Goal: Task Accomplishment & Management: Use online tool/utility

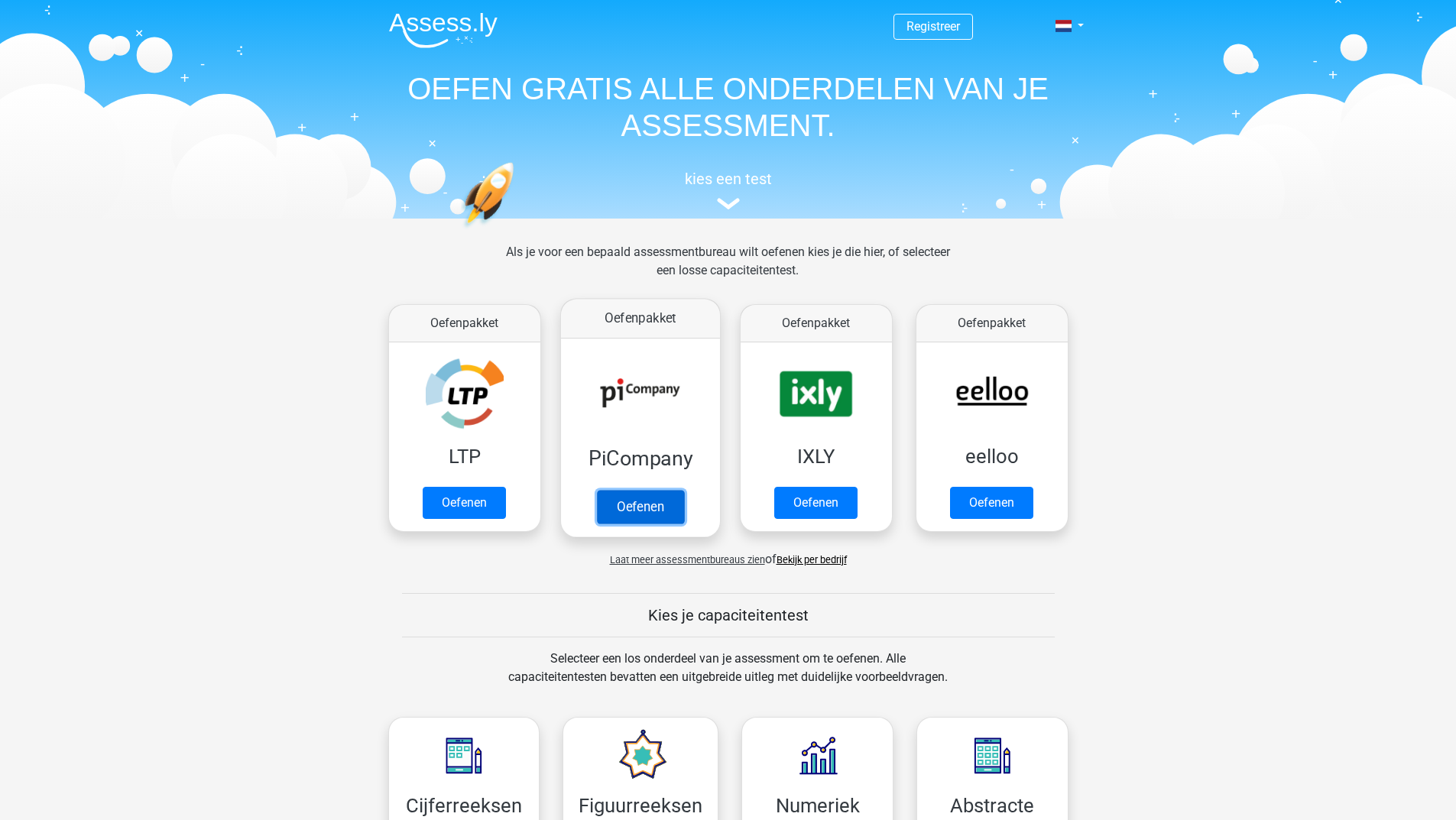
click at [634, 499] on link "Oefenen" at bounding box center [640, 507] width 87 height 34
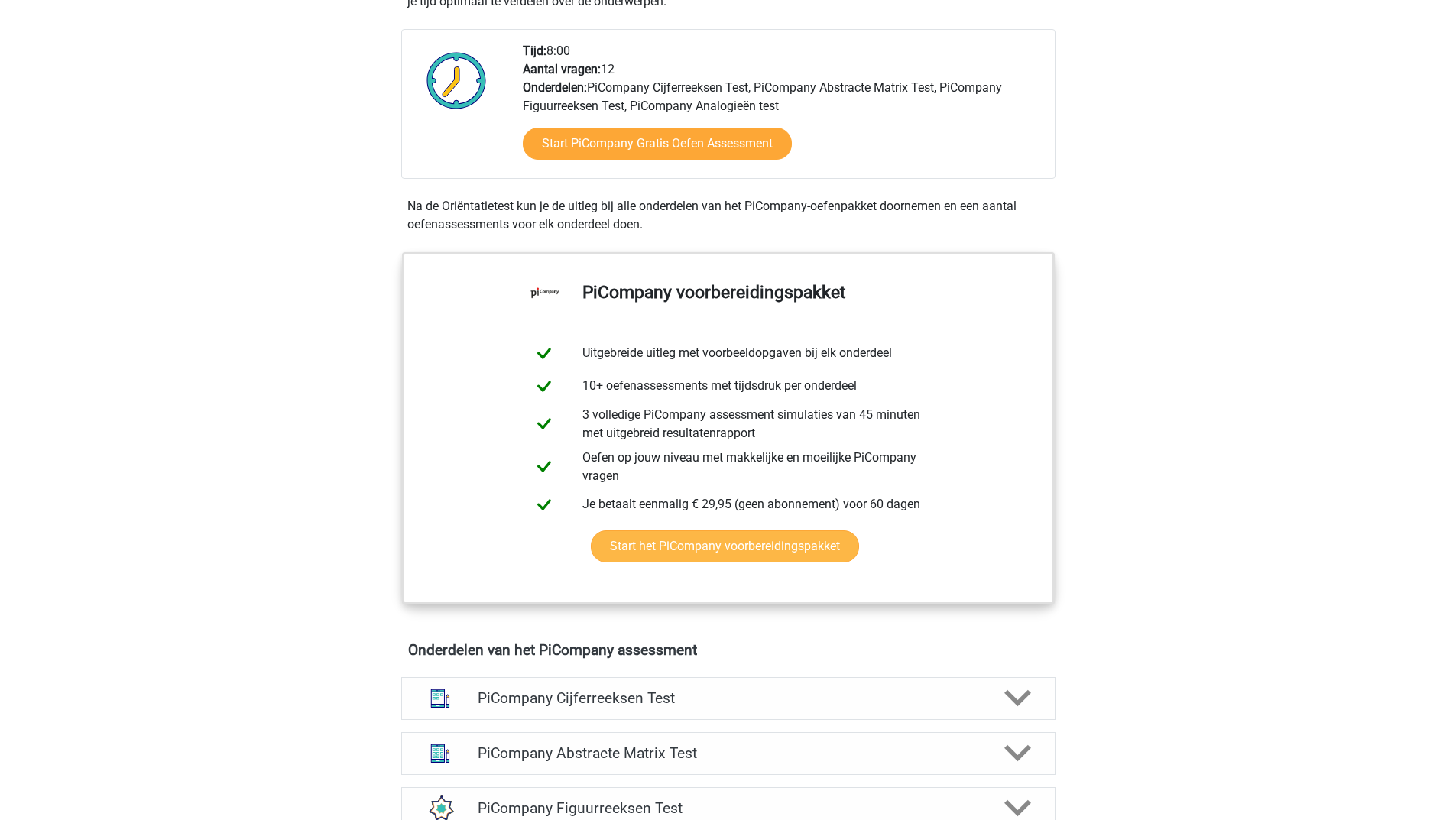
scroll to position [77, 0]
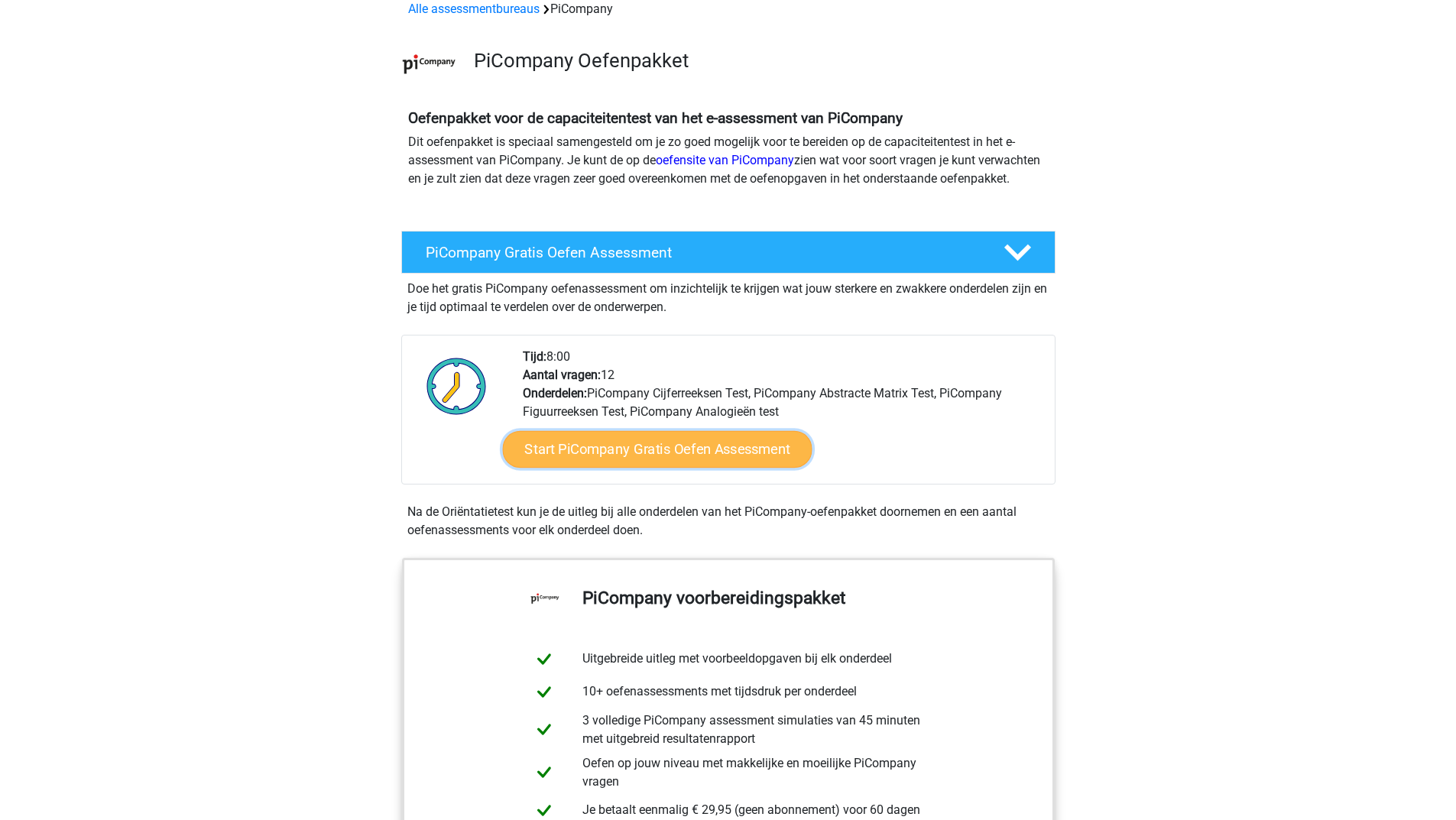
click at [618, 467] on link "Start PiCompany Gratis Oefen Assessment" at bounding box center [657, 450] width 310 height 37
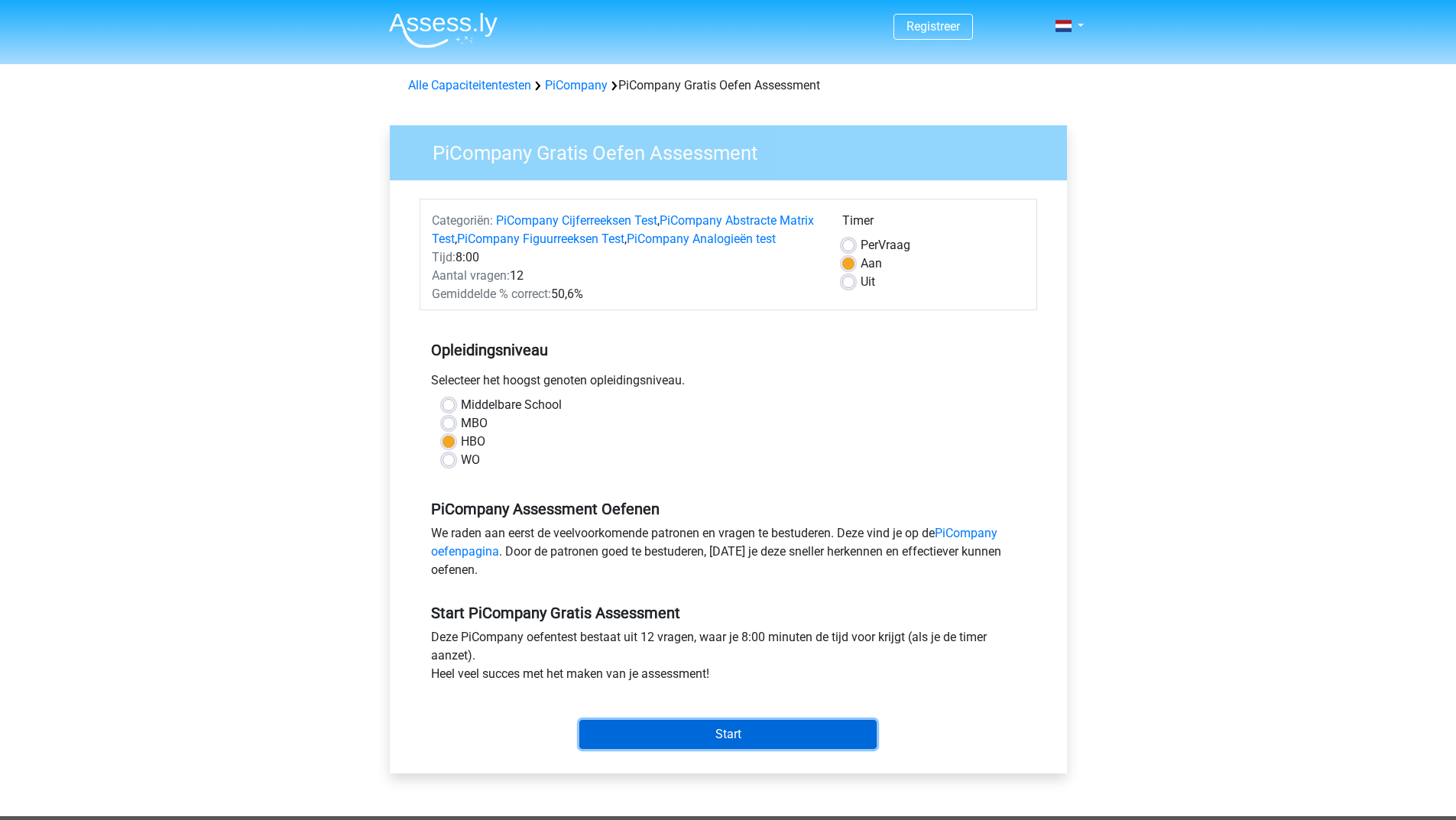
click at [703, 749] on input "Start" at bounding box center [728, 735] width 298 height 29
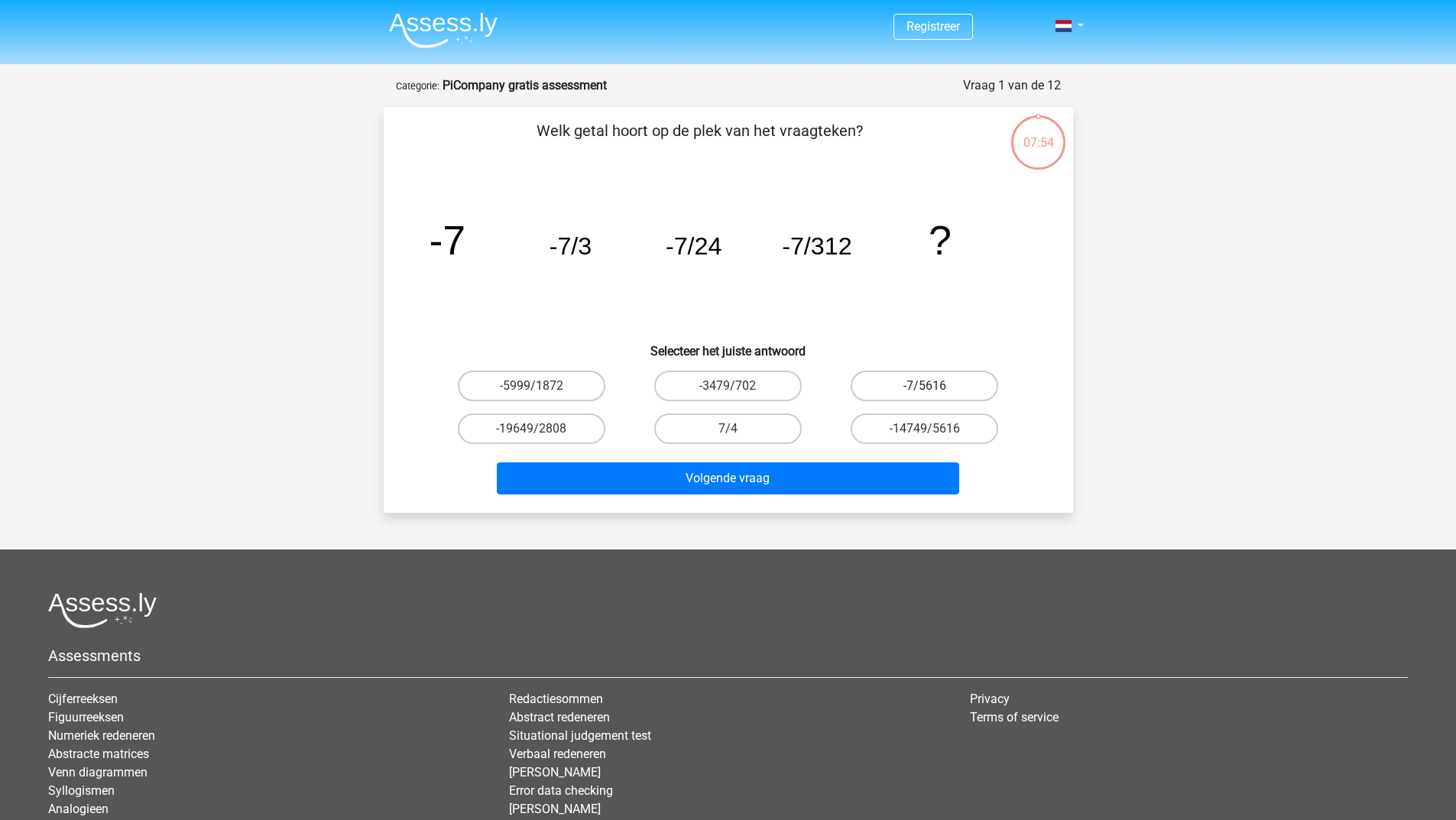
click at [945, 381] on label "-7/5616" at bounding box center [924, 386] width 148 height 30
click at [935, 386] on input "-7/5616" at bounding box center [930, 391] width 10 height 10
radio input "true"
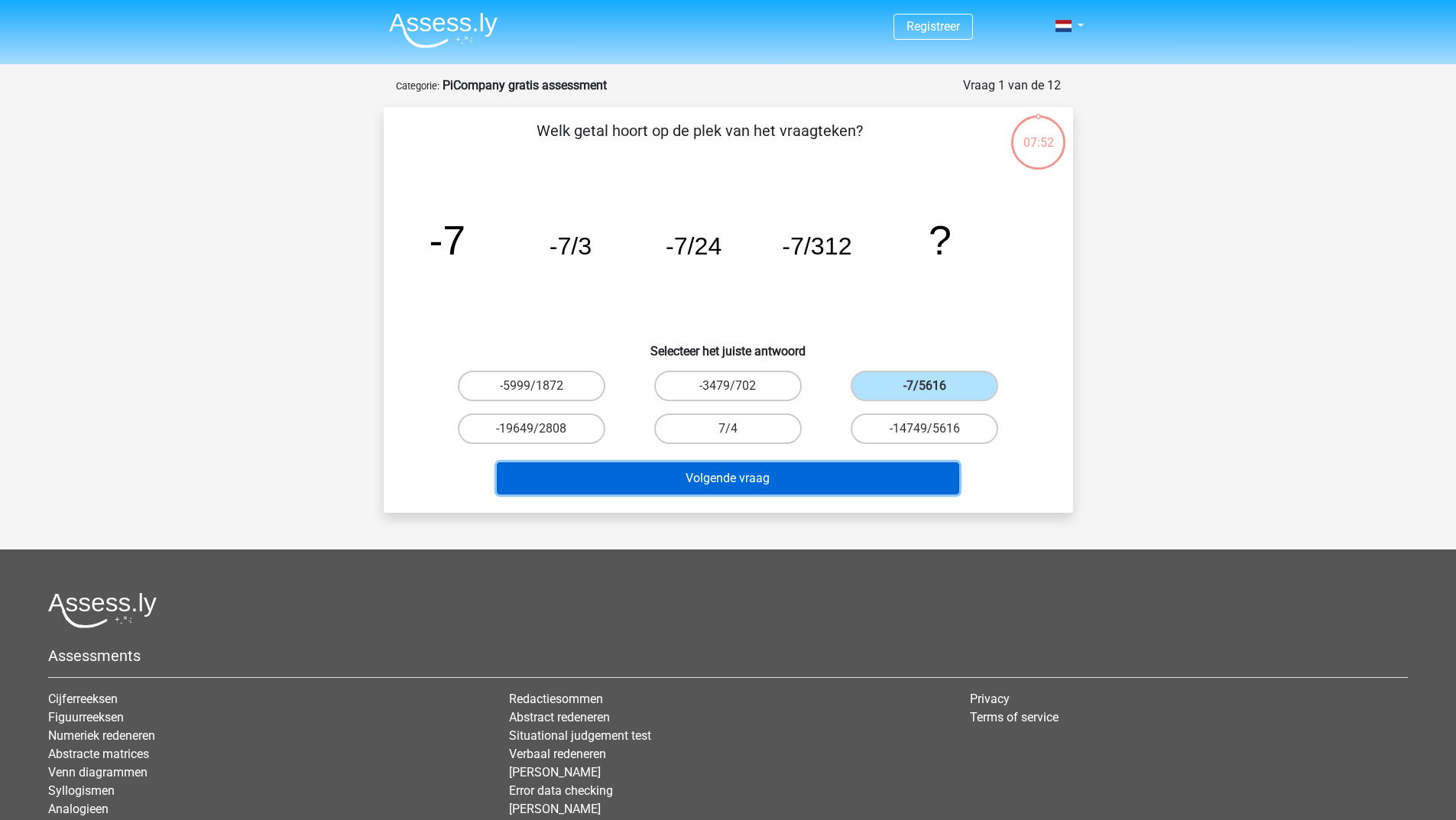
click at [855, 482] on button "Volgende vraag" at bounding box center [728, 478] width 463 height 32
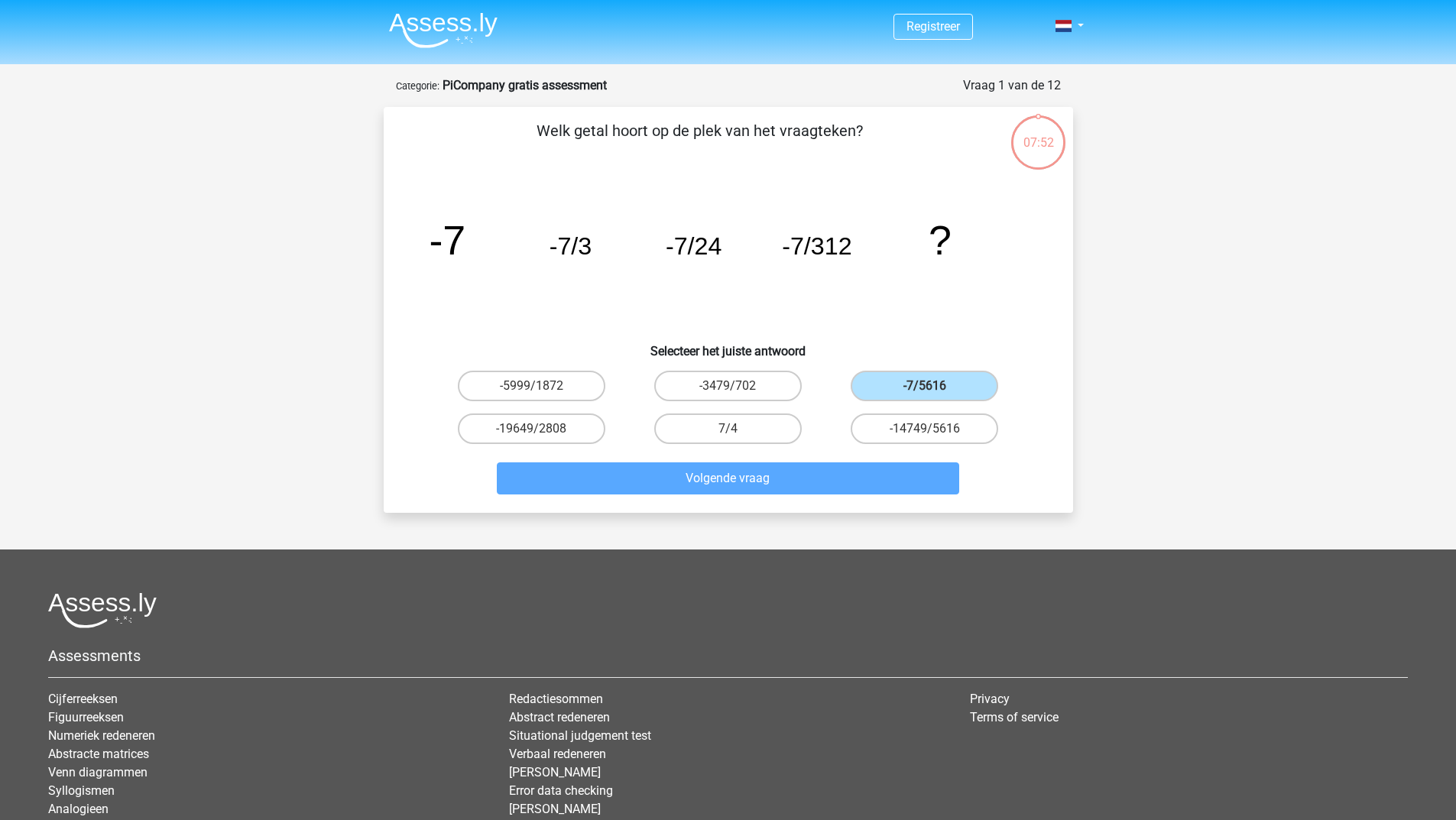
scroll to position [77, 0]
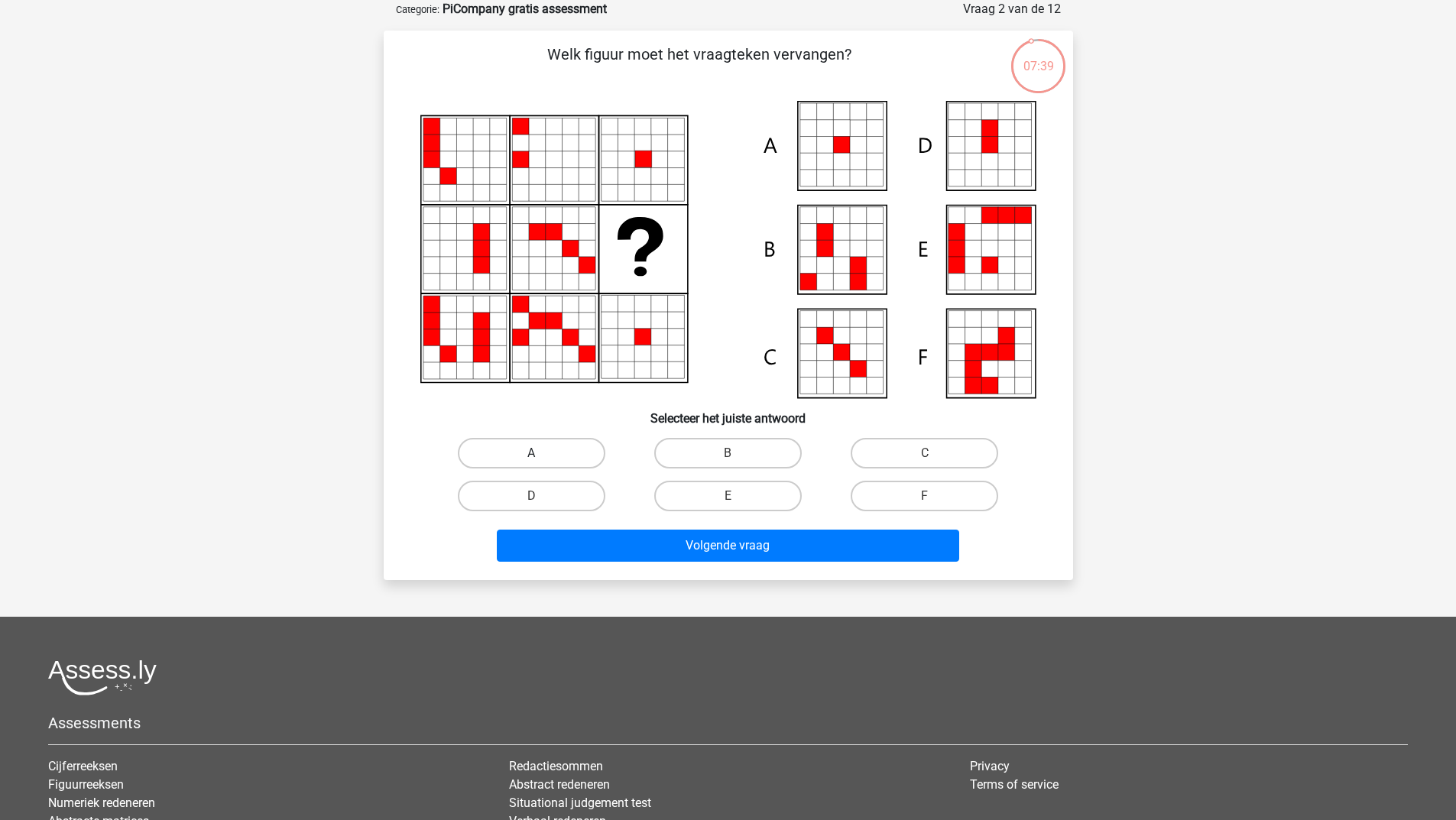
click at [552, 445] on label "A" at bounding box center [532, 452] width 148 height 30
click at [541, 453] on input "A" at bounding box center [537, 458] width 10 height 10
radio input "true"
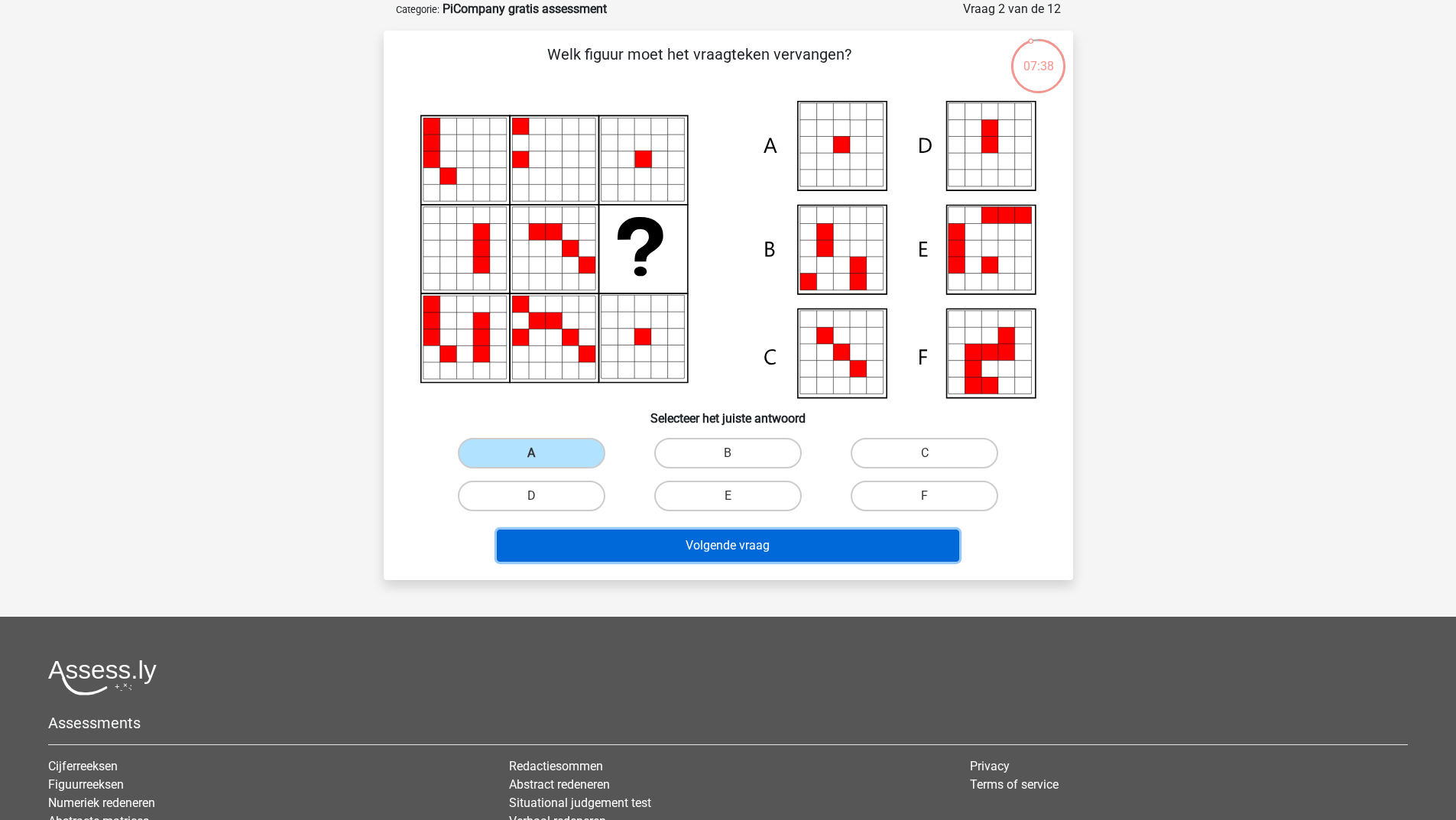
click at [645, 545] on button "Volgende vraag" at bounding box center [728, 546] width 463 height 32
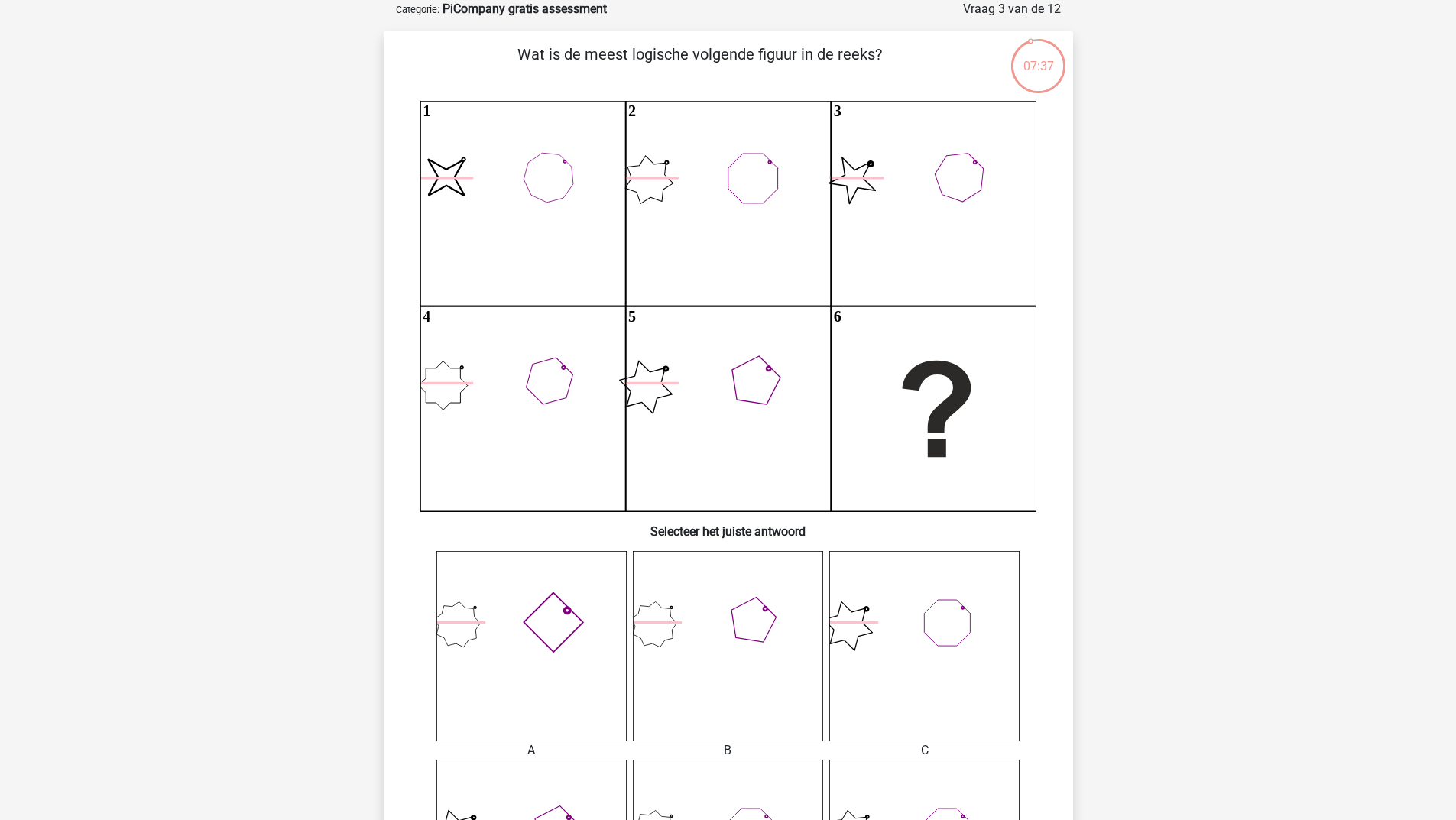
click at [704, 546] on div "Wat is de meest logische volgende figuur in de reeks? image/svg+xml 1 2 3 4 5 6…" at bounding box center [728, 580] width 678 height 1074
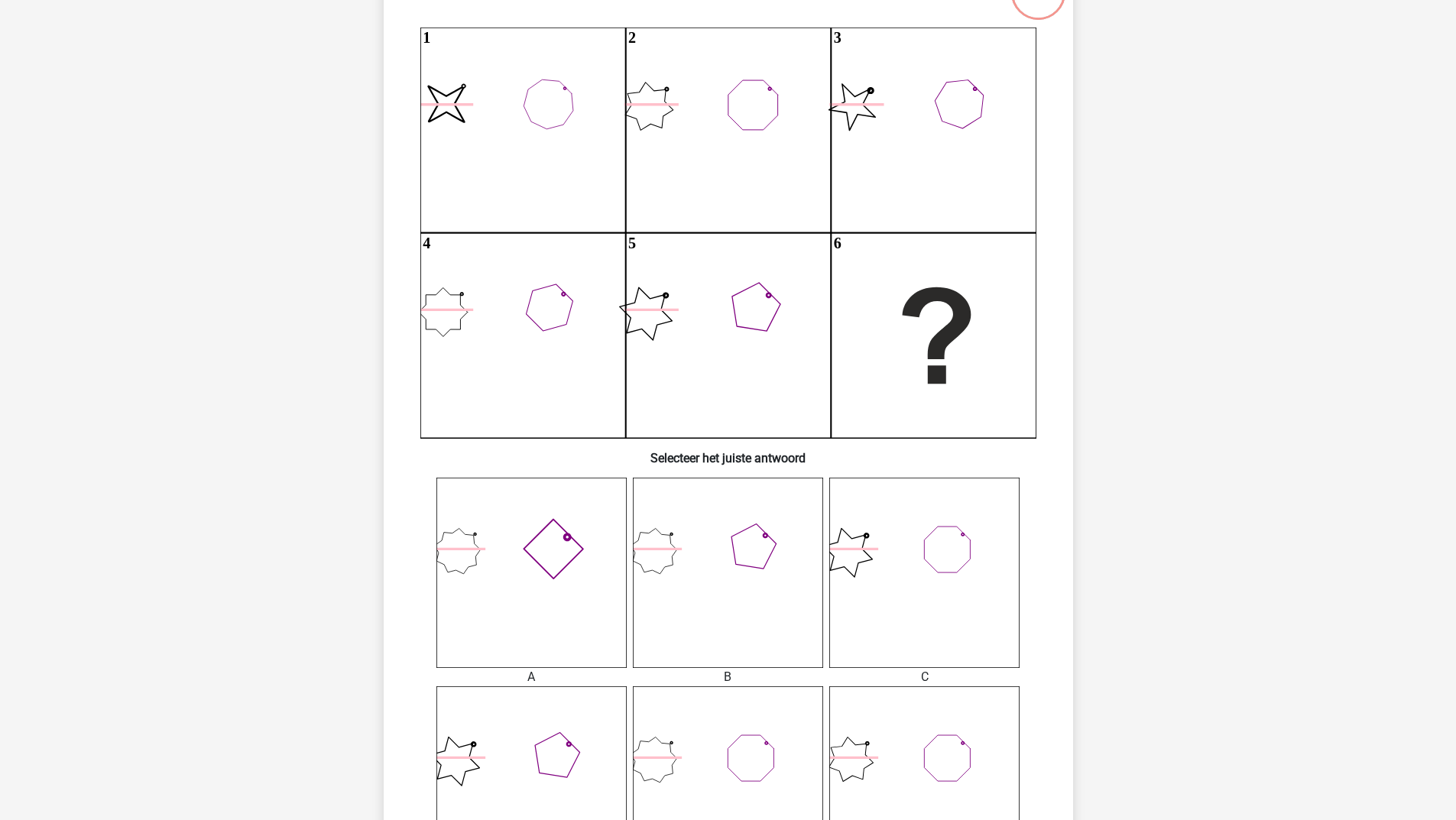
scroll to position [162, 0]
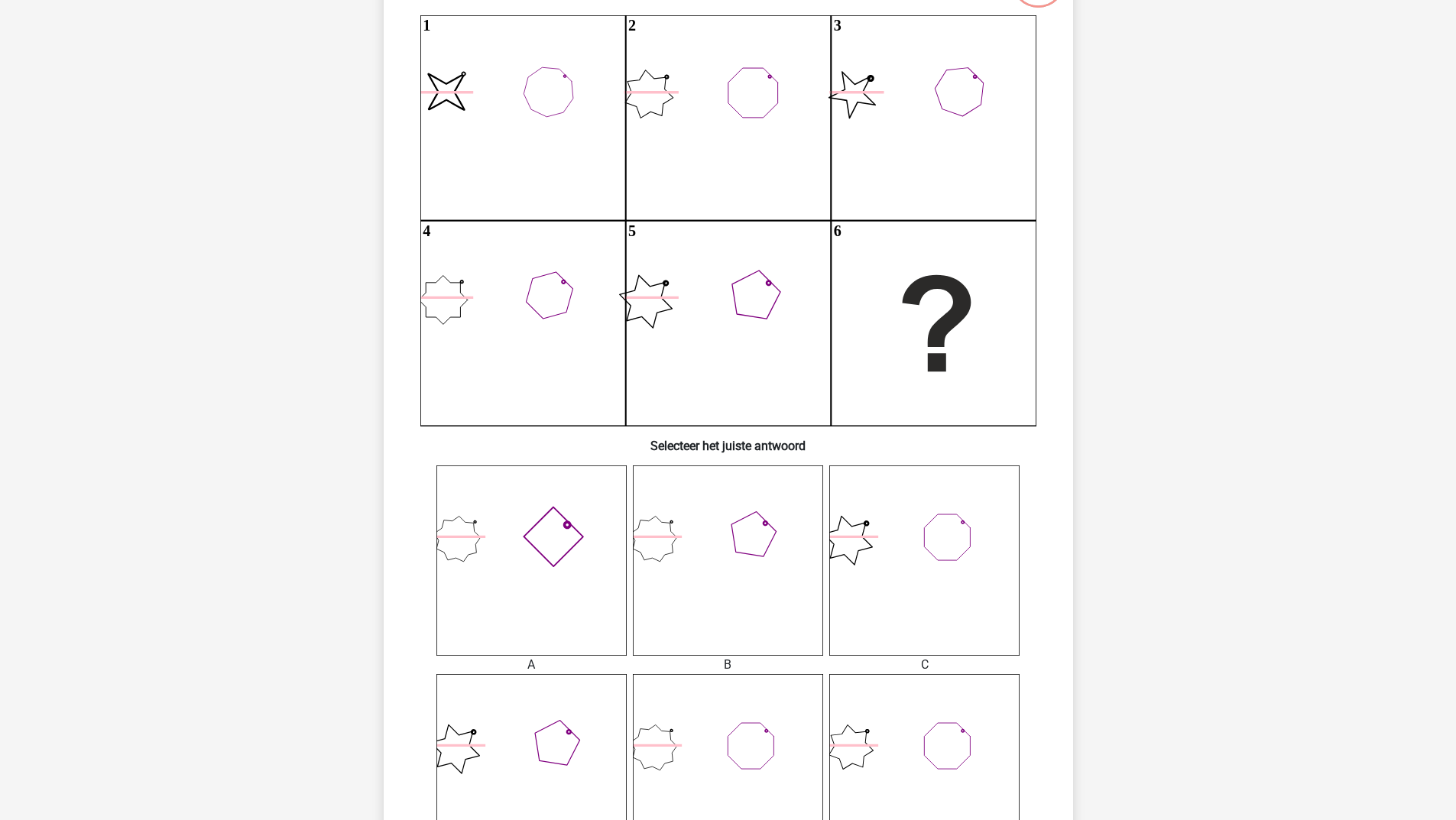
click at [571, 585] on icon at bounding box center [532, 560] width 191 height 191
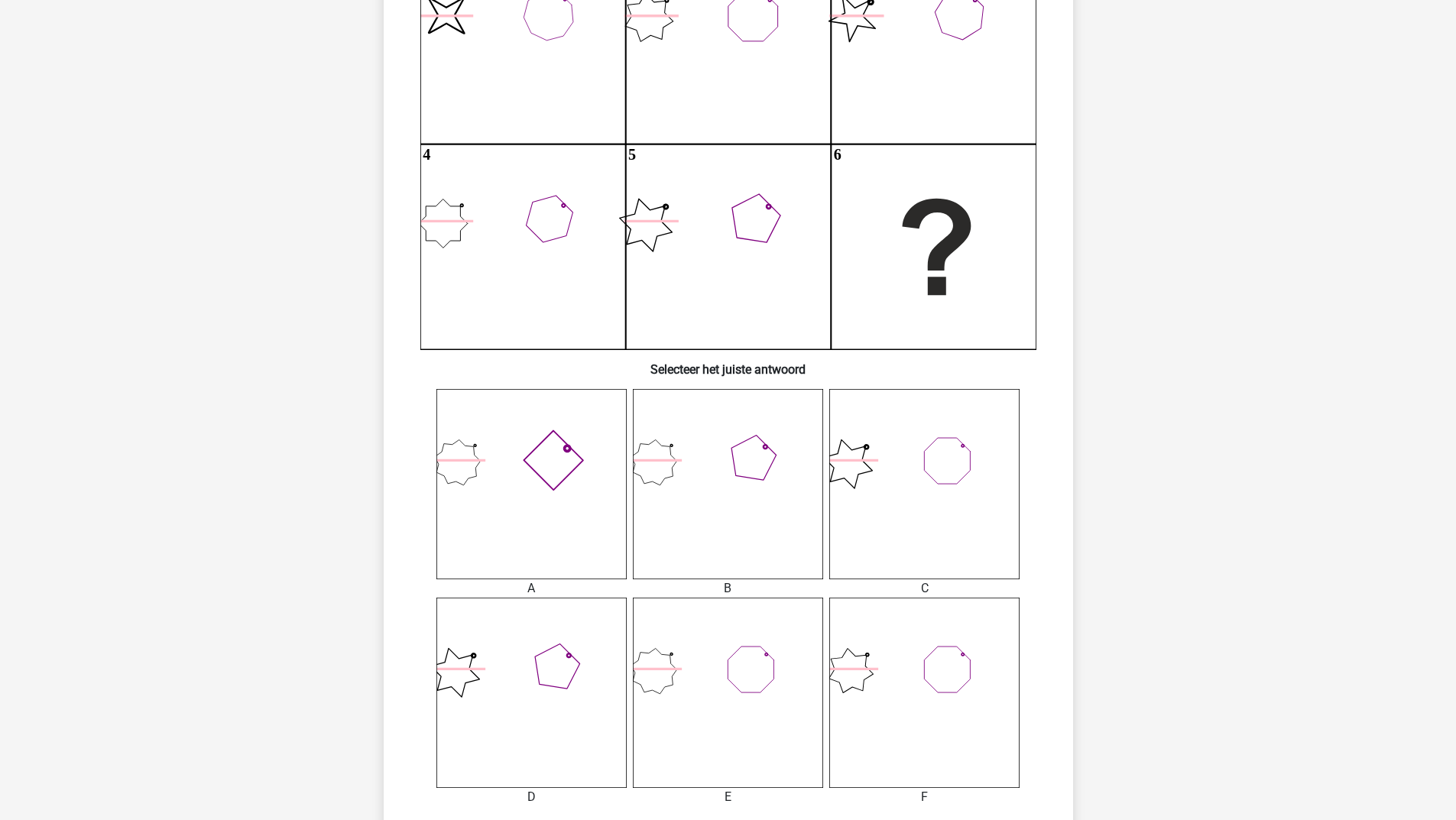
scroll to position [315, 0]
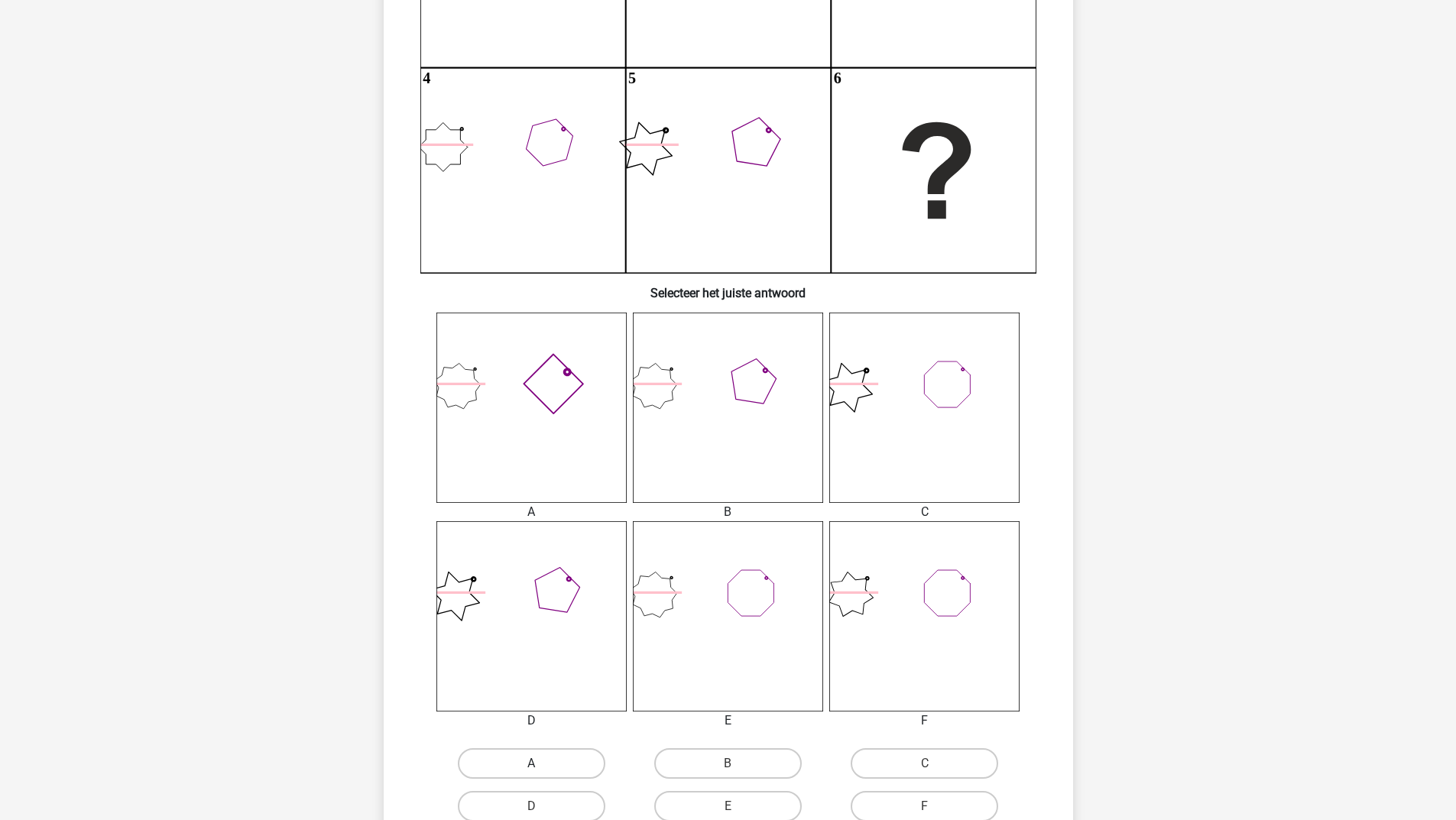
click at [525, 761] on label "A" at bounding box center [532, 763] width 148 height 30
click at [532, 764] on input "A" at bounding box center [537, 769] width 10 height 10
radio input "true"
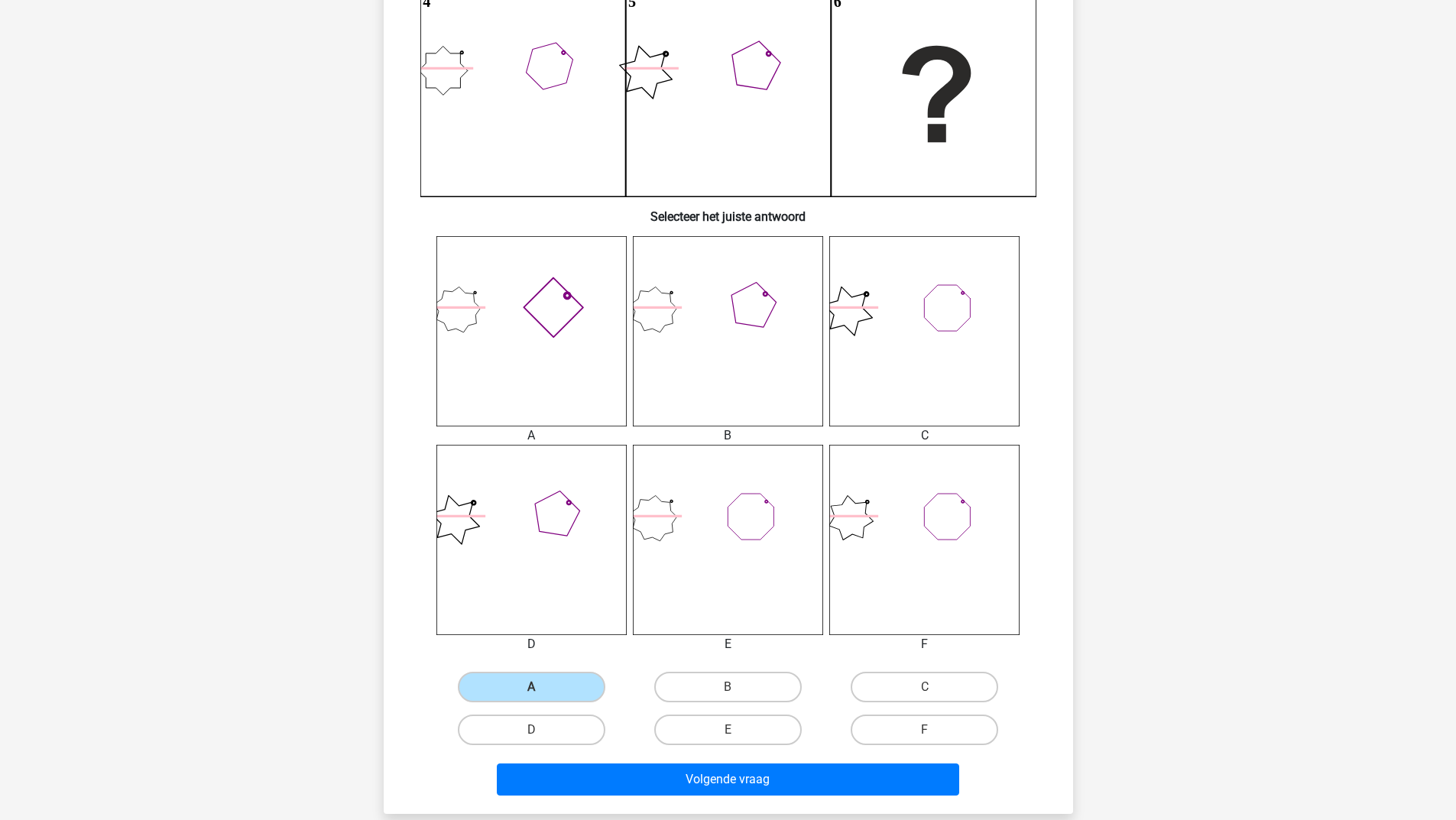
scroll to position [468, 0]
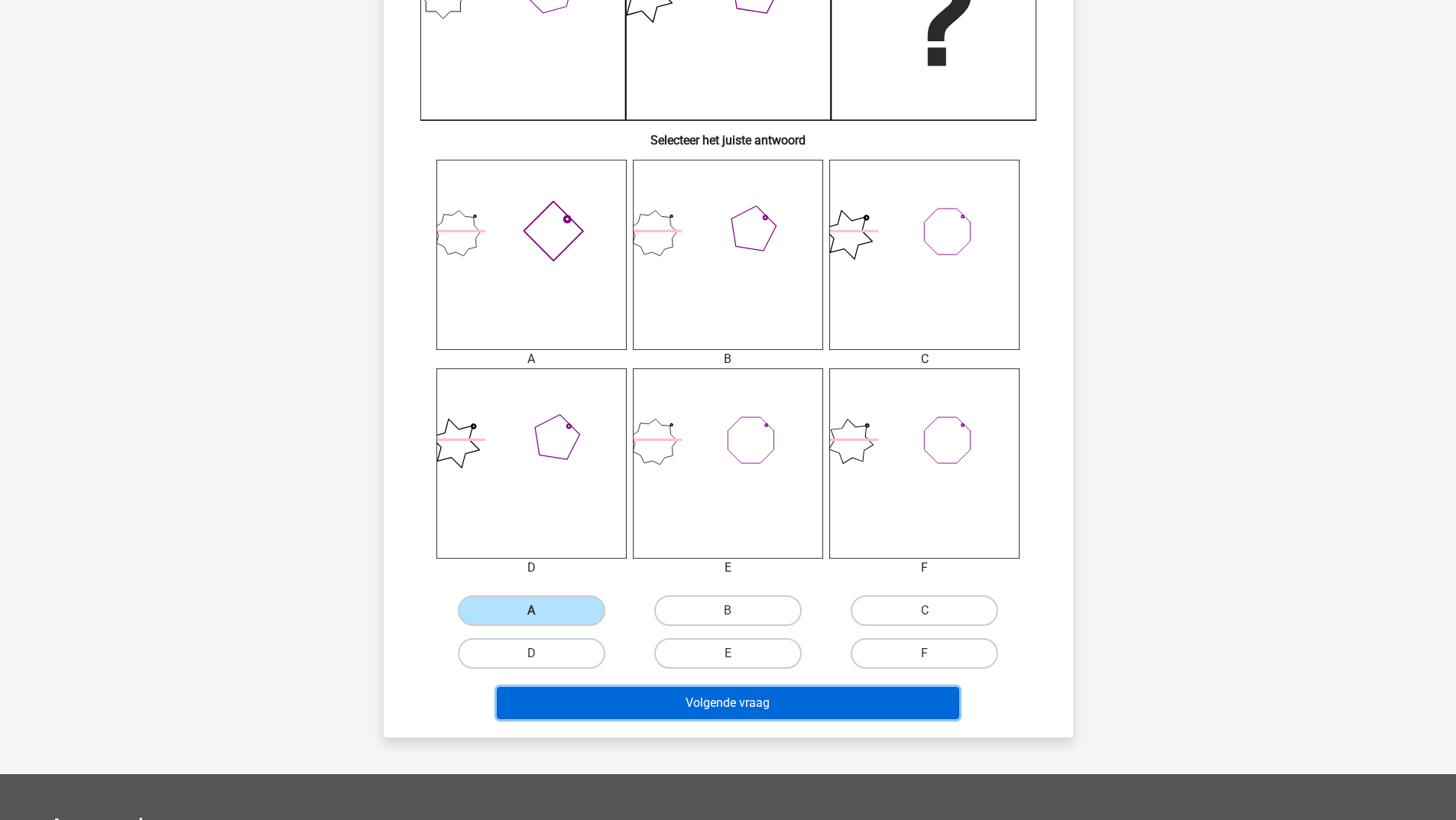
click at [734, 714] on button "Volgende vraag" at bounding box center [728, 703] width 463 height 32
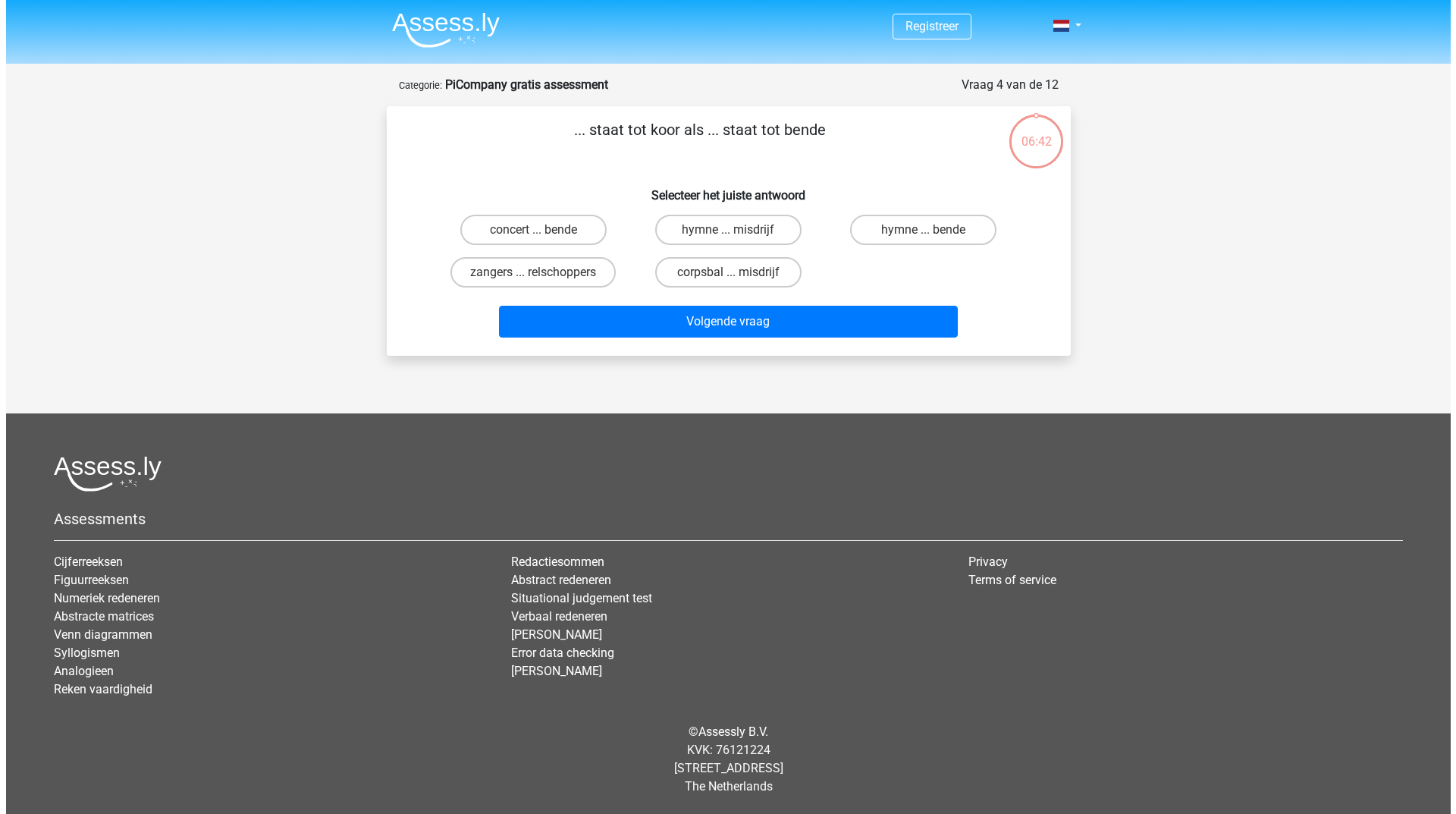
scroll to position [0, 0]
click at [516, 264] on label "zangers ... relschoppers" at bounding box center [533, 272] width 165 height 30
click at [534, 272] on input "zangers ... relschoppers" at bounding box center [539, 278] width 10 height 10
radio input "true"
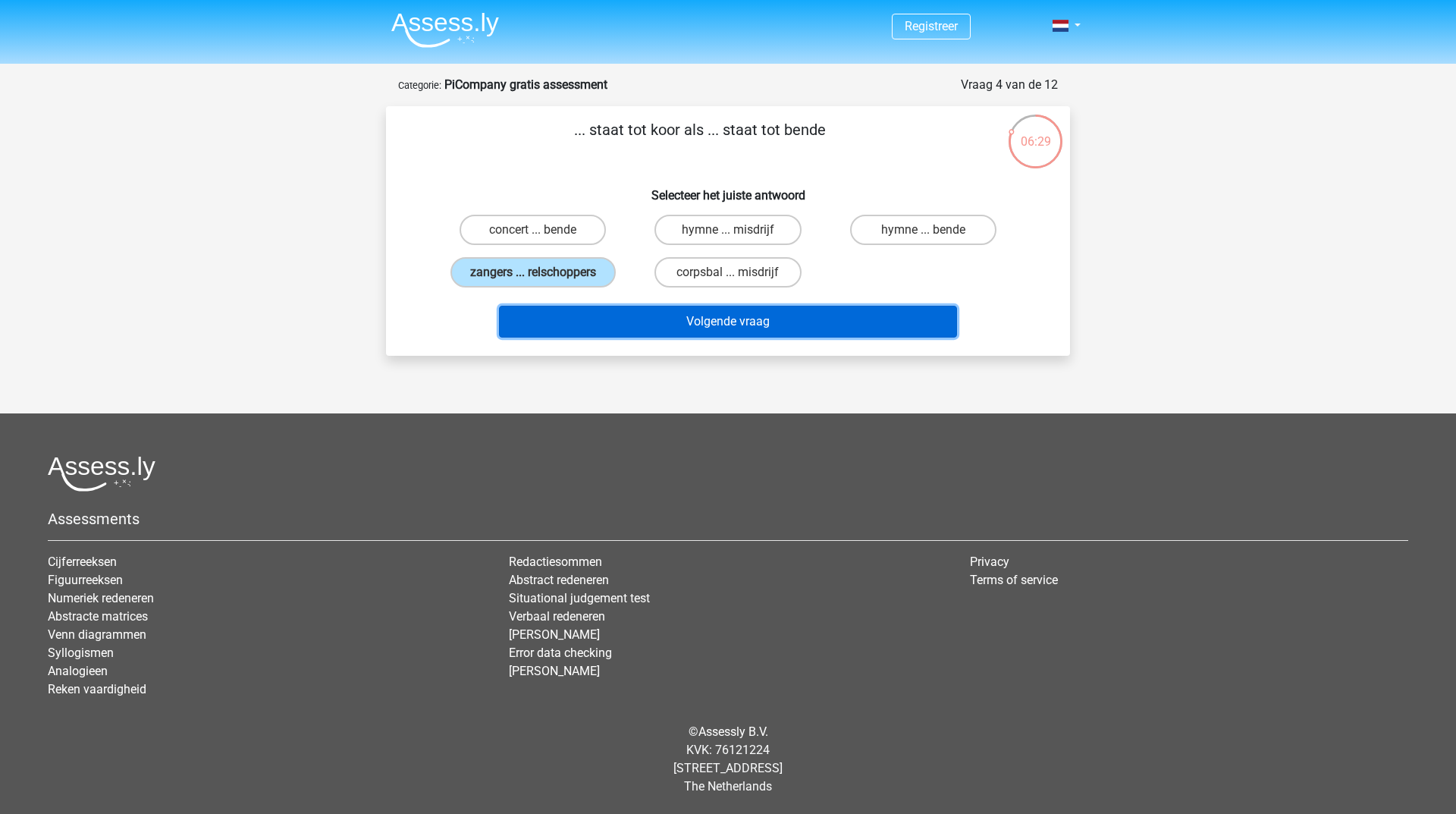
click at [570, 309] on button "Volgende vraag" at bounding box center [729, 321] width 459 height 32
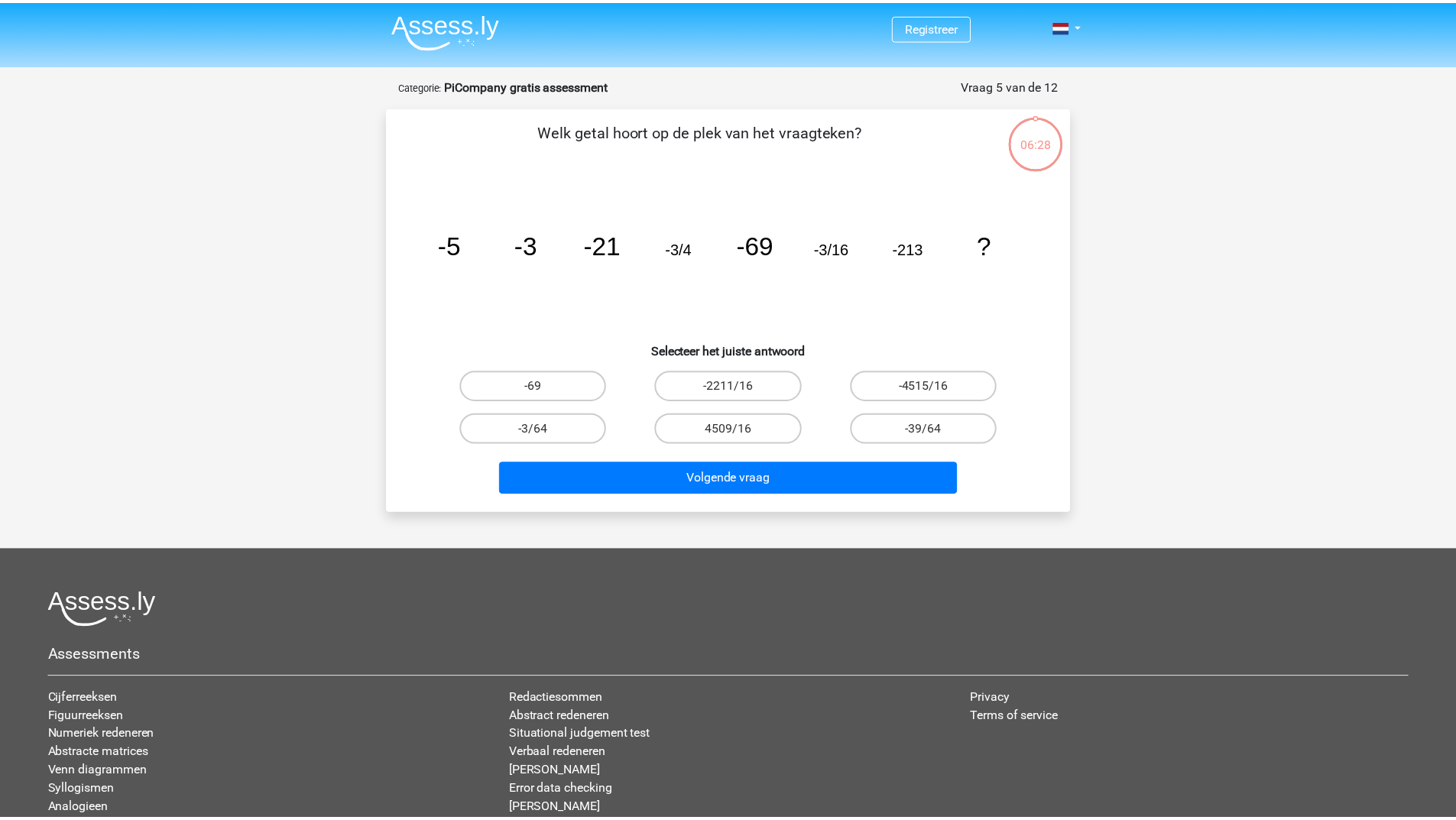
scroll to position [77, 0]
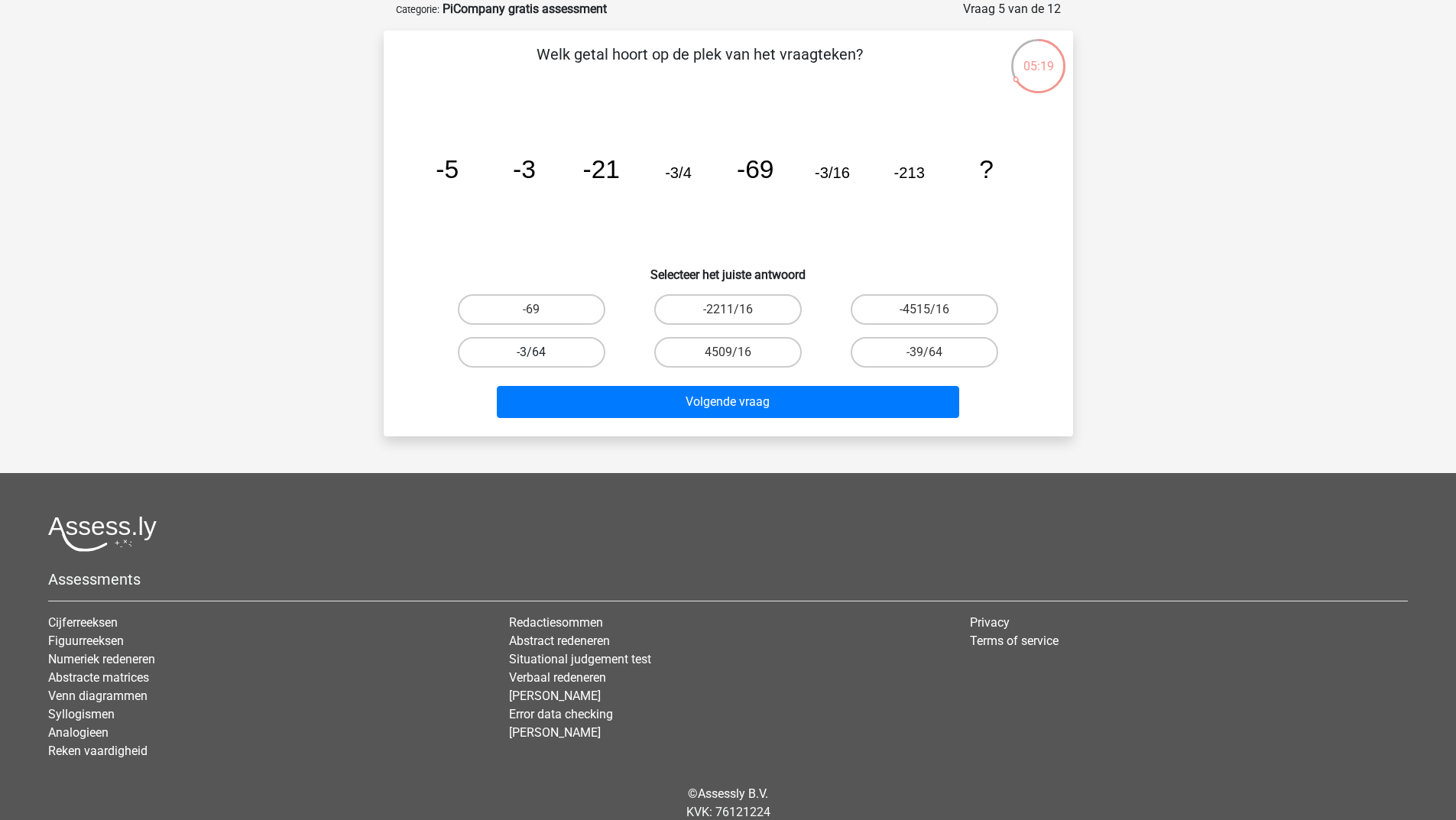
click at [544, 348] on label "-3/64" at bounding box center [532, 352] width 148 height 30
click at [541, 352] on input "-3/64" at bounding box center [537, 357] width 10 height 10
radio input "true"
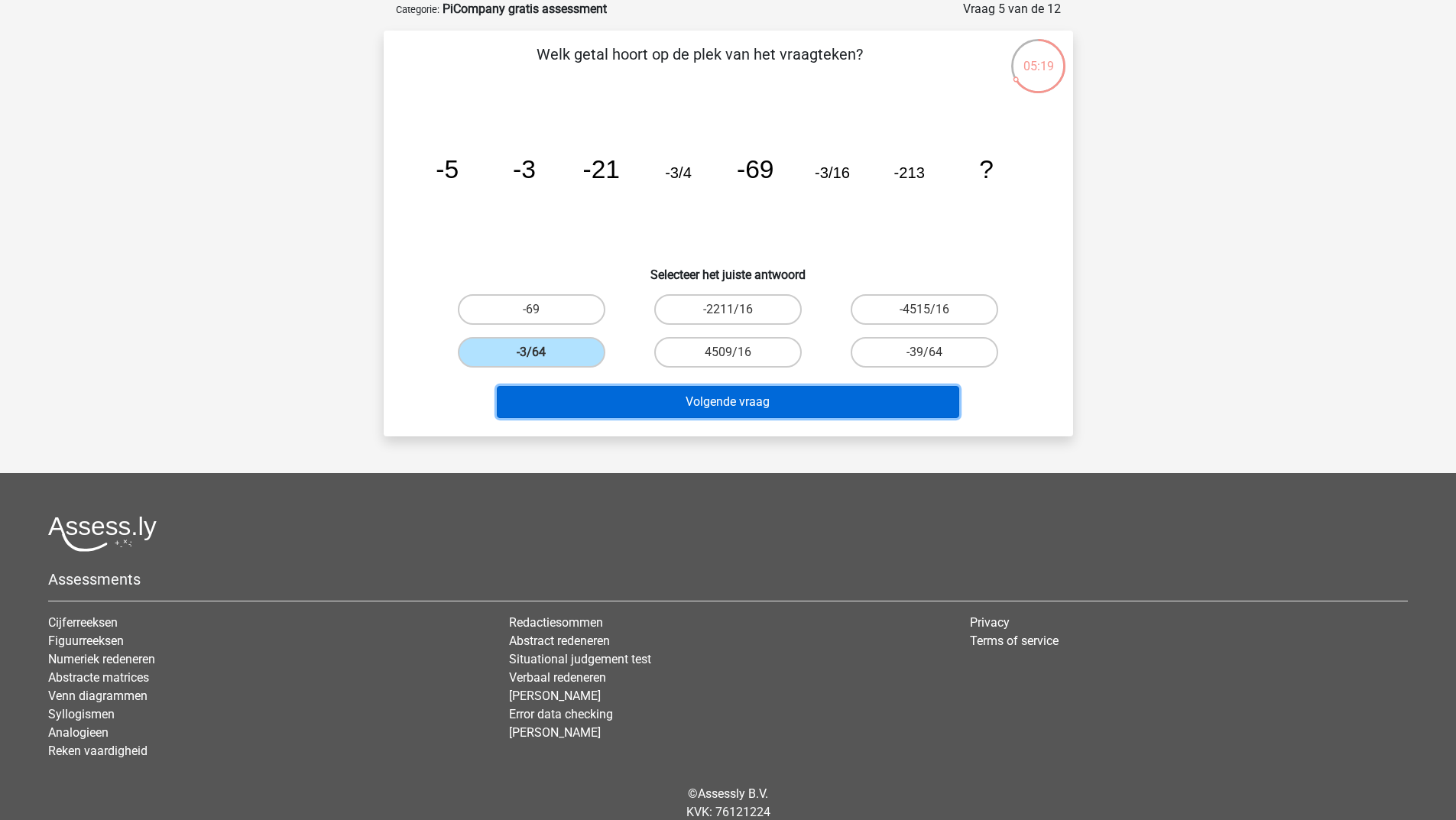
click at [583, 386] on button "Volgende vraag" at bounding box center [728, 401] width 463 height 32
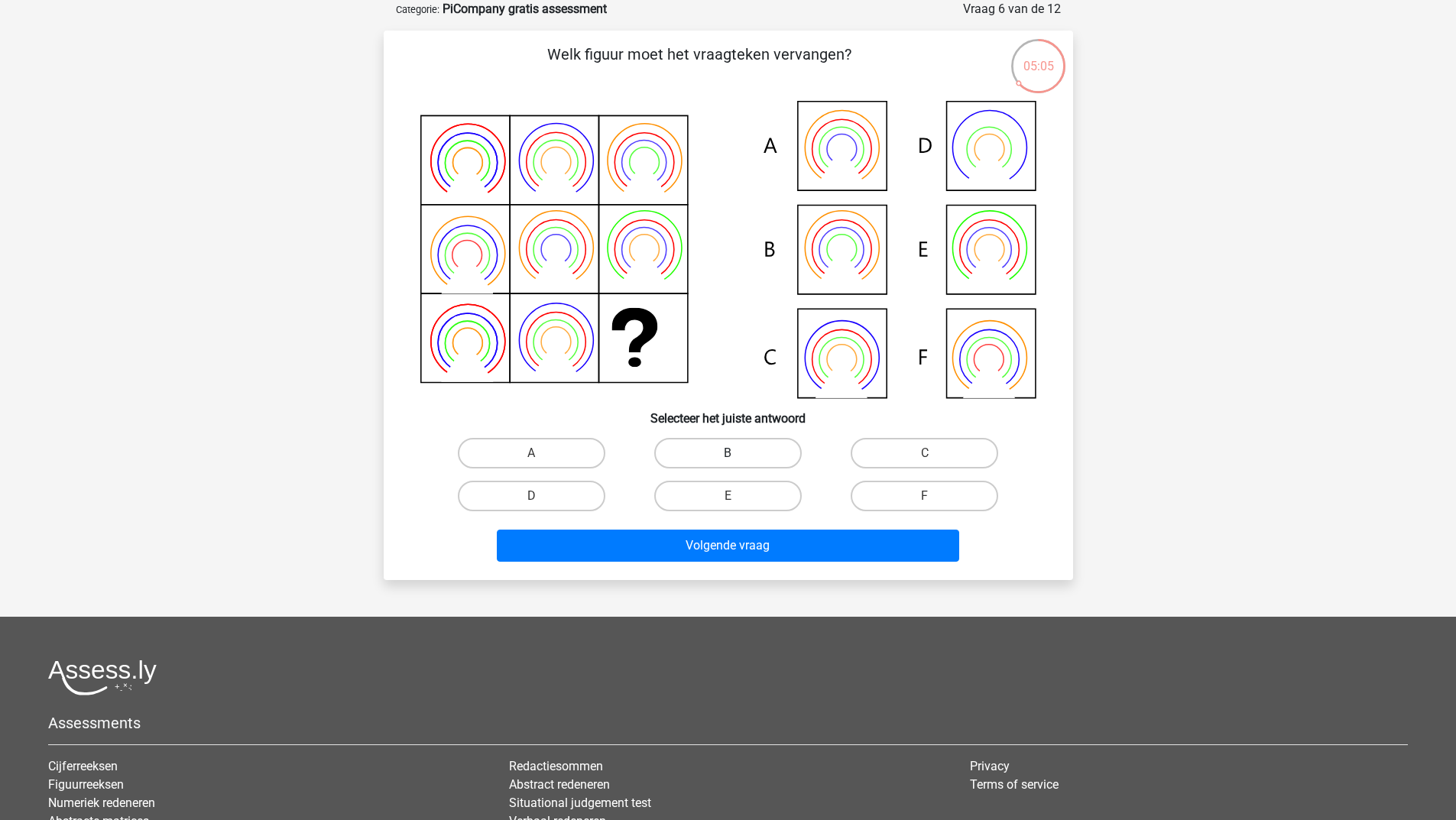
click at [747, 458] on label "B" at bounding box center [728, 452] width 148 height 30
click at [738, 458] on input "B" at bounding box center [733, 458] width 10 height 10
radio input "true"
click at [746, 527] on div "Volgende vraag" at bounding box center [728, 543] width 640 height 50
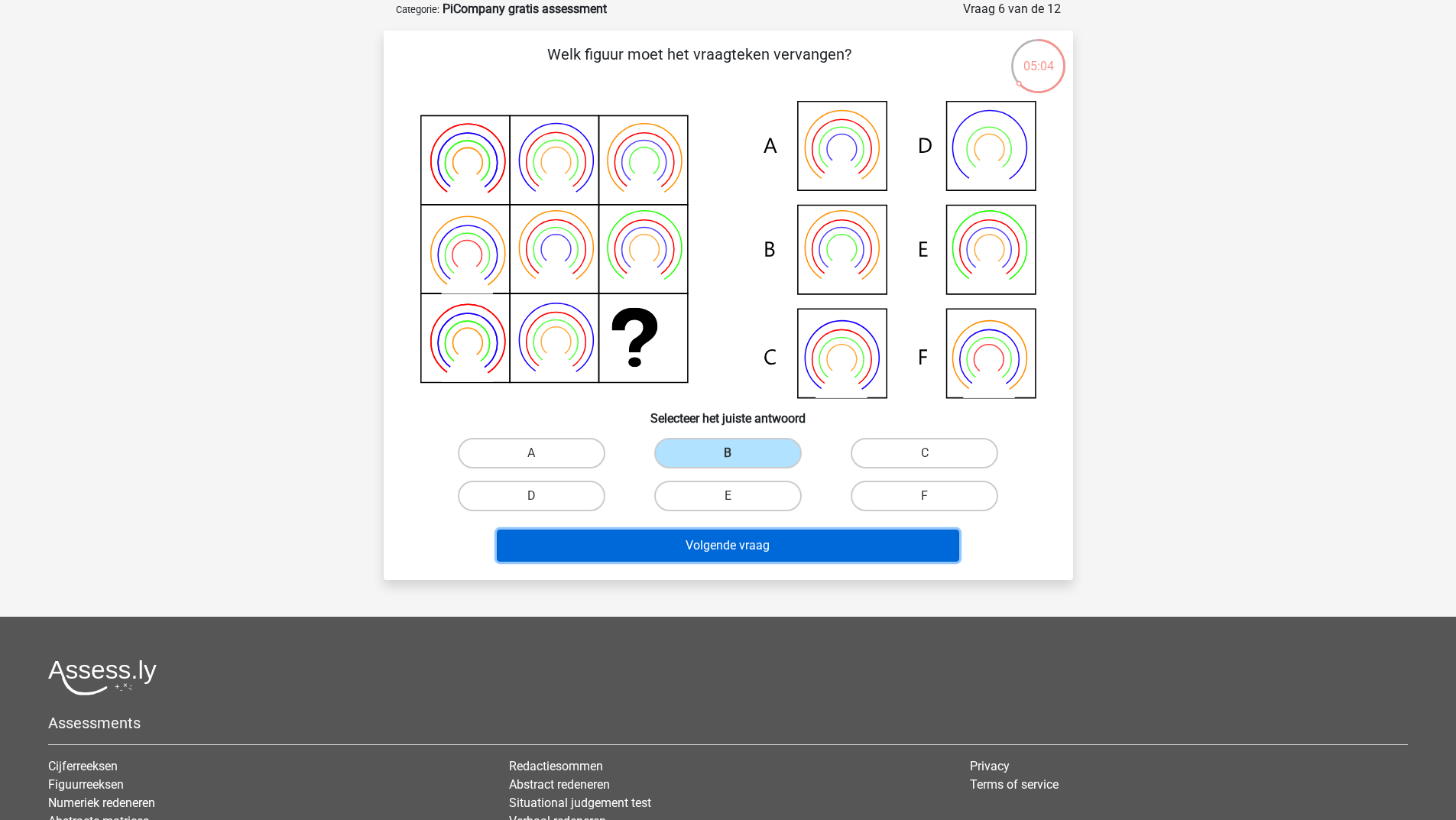
click at [747, 551] on button "Volgende vraag" at bounding box center [728, 546] width 463 height 32
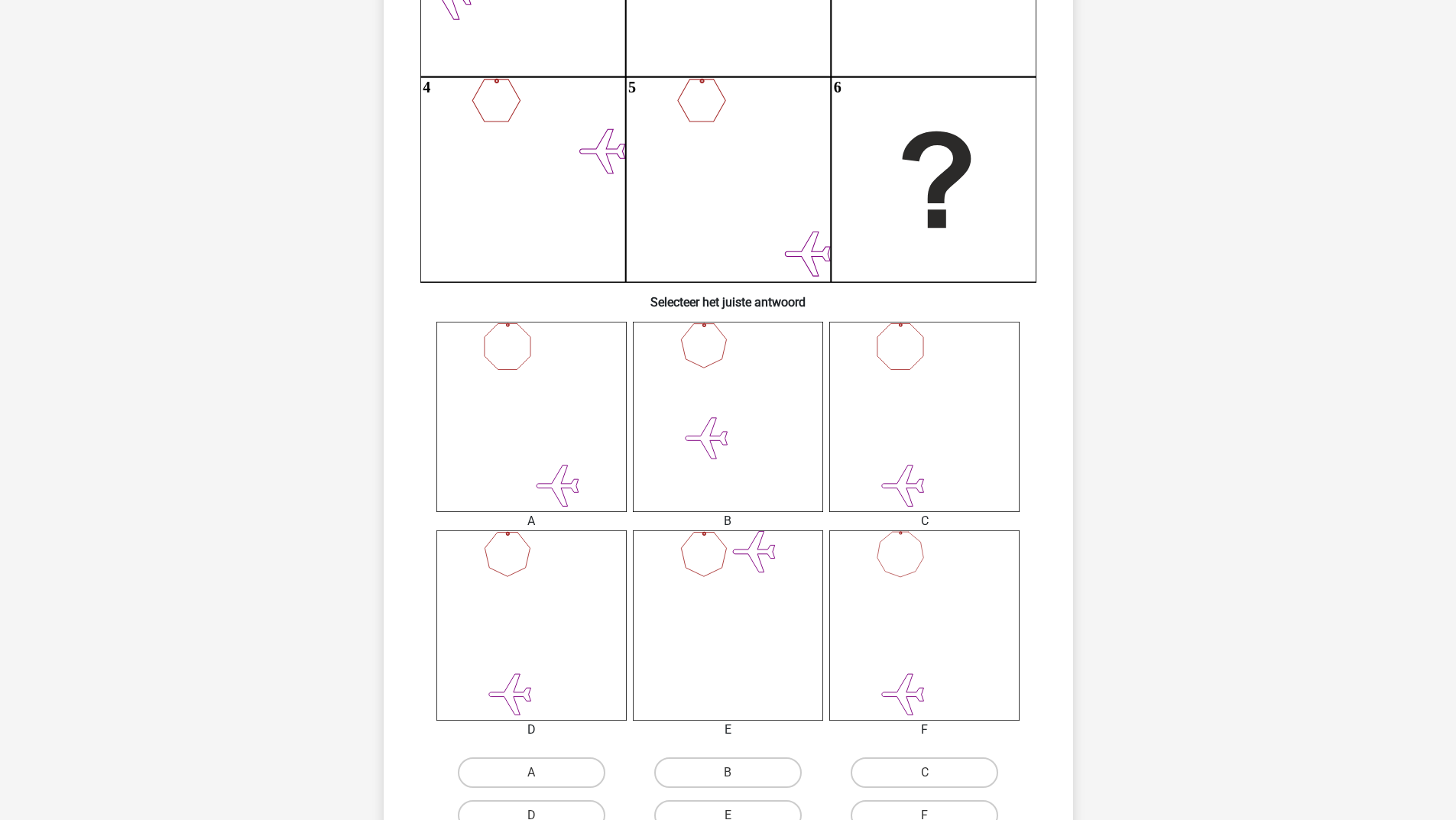
scroll to position [458, 0]
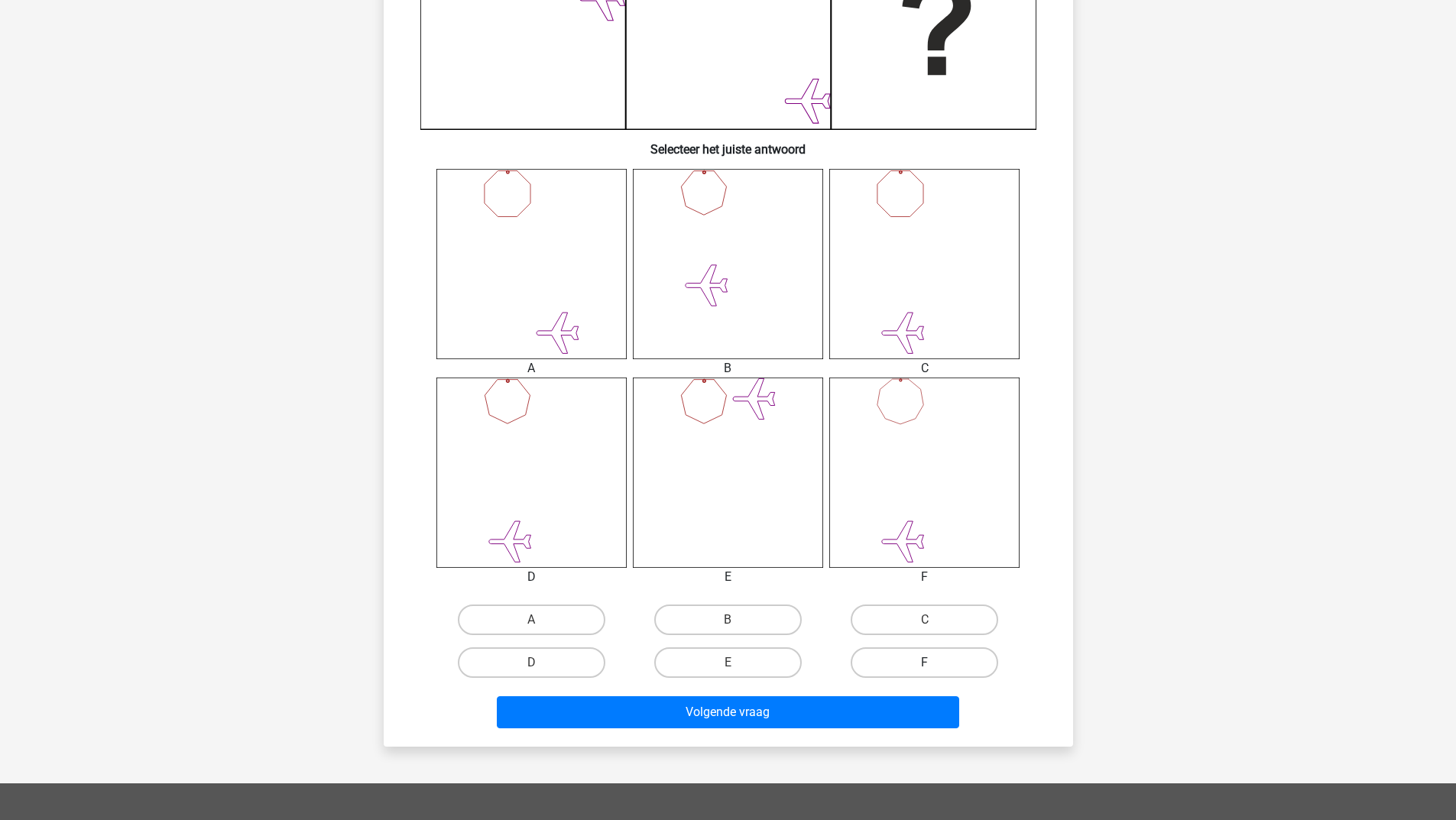
click at [935, 665] on label "F" at bounding box center [924, 662] width 148 height 30
click at [935, 665] on input "F" at bounding box center [930, 668] width 10 height 10
radio input "true"
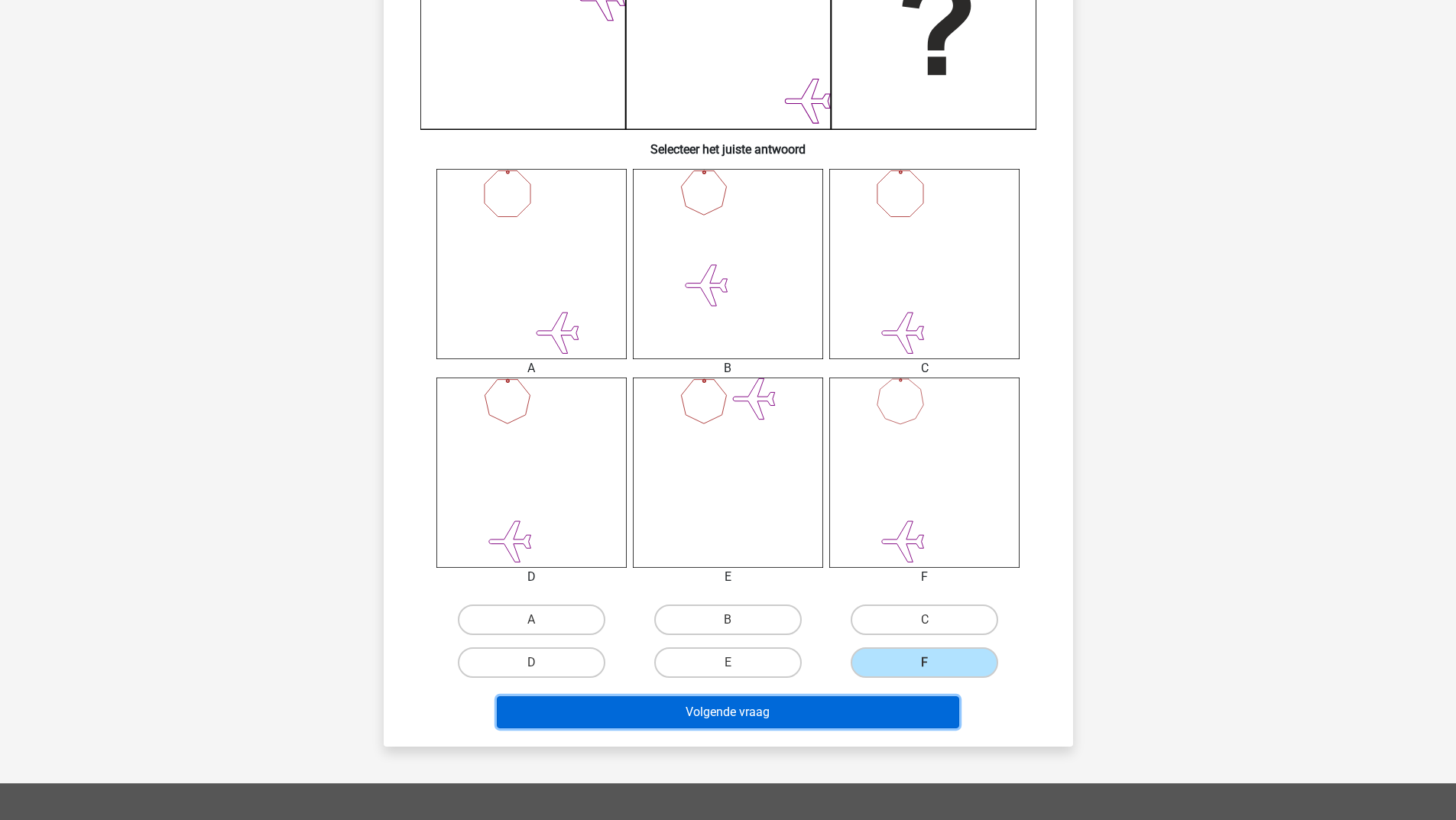
click at [883, 703] on button "Volgende vraag" at bounding box center [728, 712] width 463 height 32
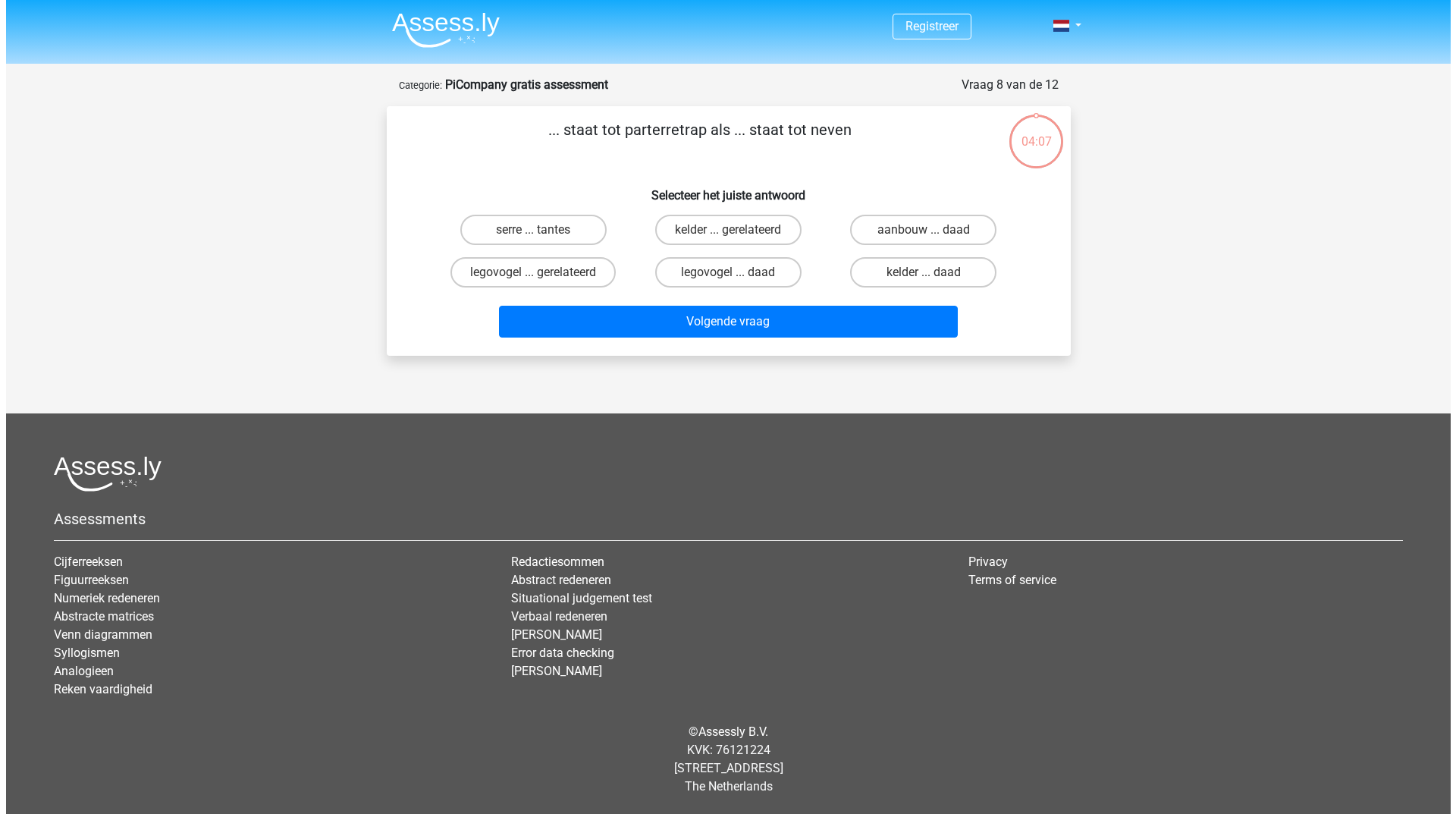
scroll to position [0, 0]
click at [766, 273] on label "legovogel ... daad" at bounding box center [727, 272] width 146 height 30
click at [738, 273] on input "legovogel ... daad" at bounding box center [733, 278] width 10 height 10
radio input "true"
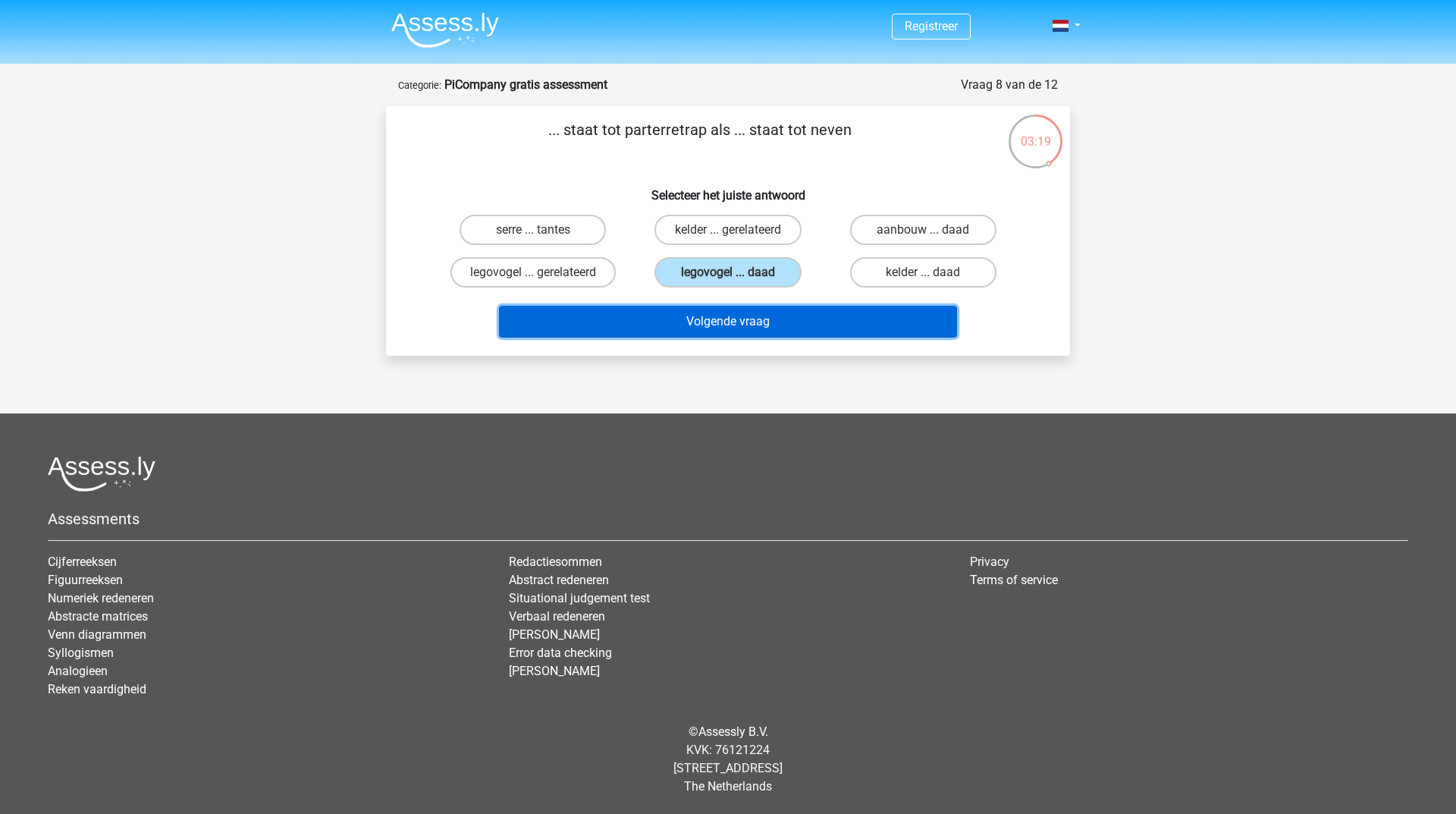
click at [757, 327] on button "Volgende vraag" at bounding box center [729, 321] width 459 height 32
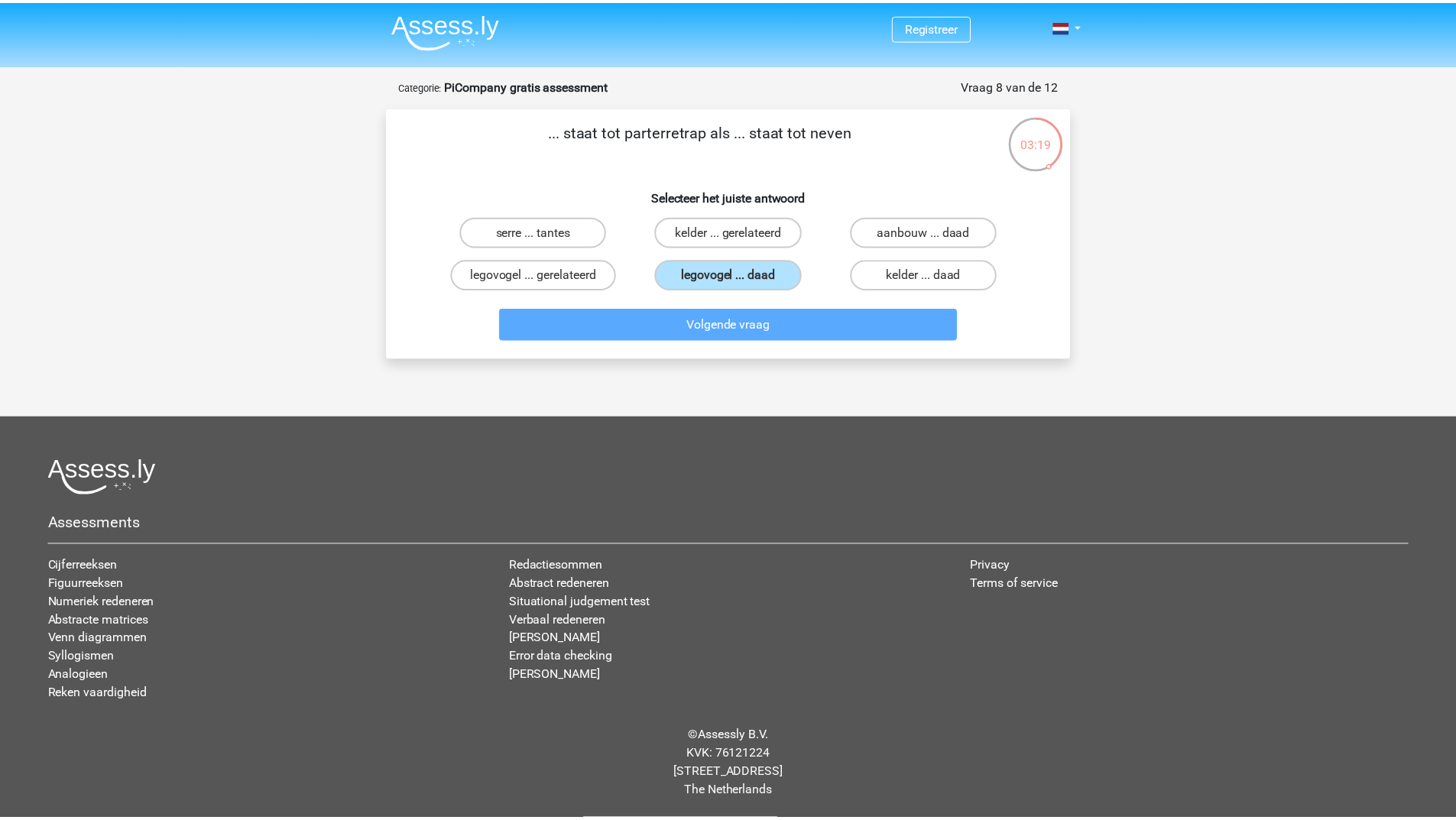
scroll to position [77, 0]
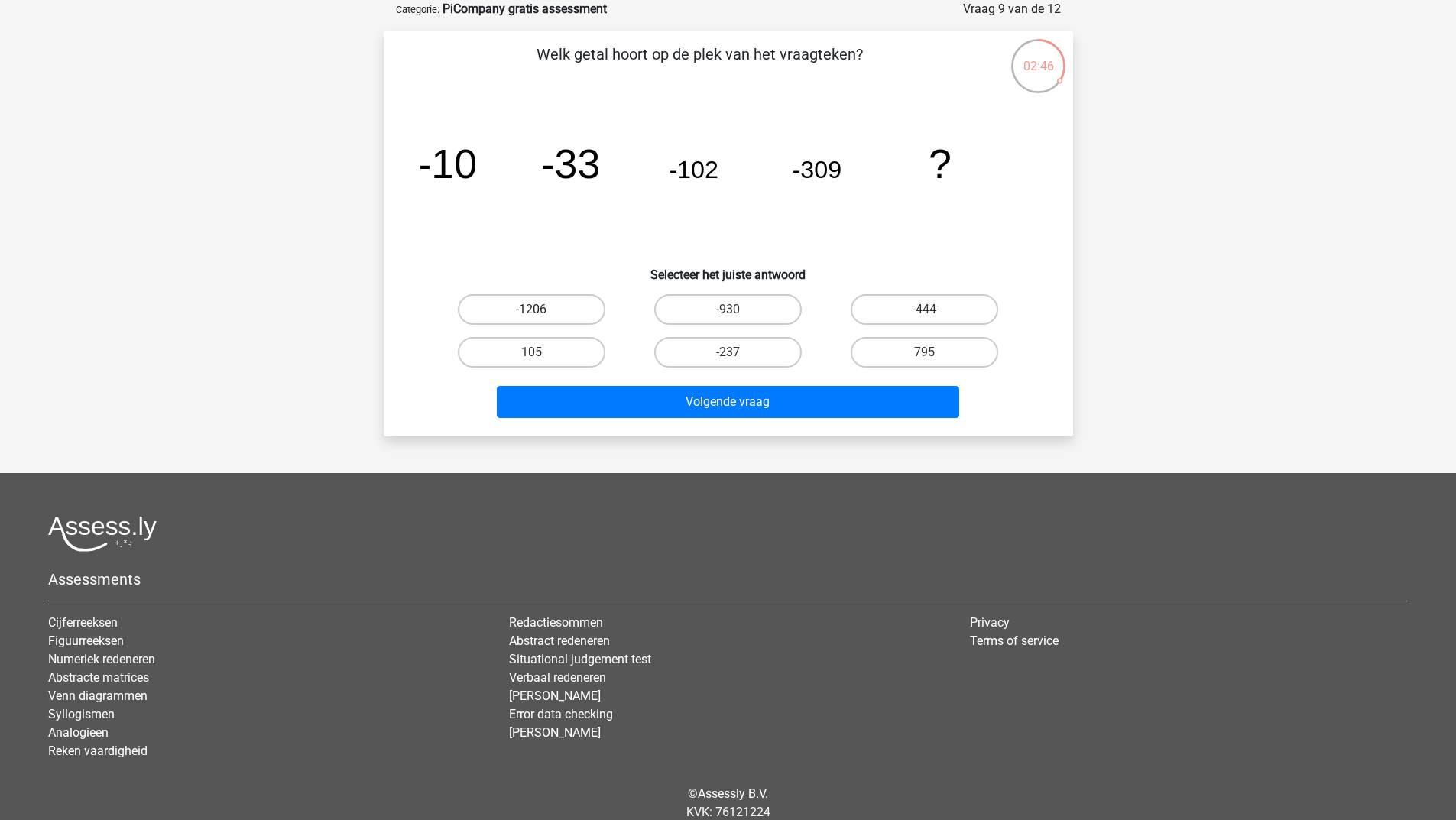
click at [575, 309] on label "-1206" at bounding box center [532, 309] width 148 height 30
click at [541, 310] on input "-1206" at bounding box center [537, 315] width 10 height 10
radio input "true"
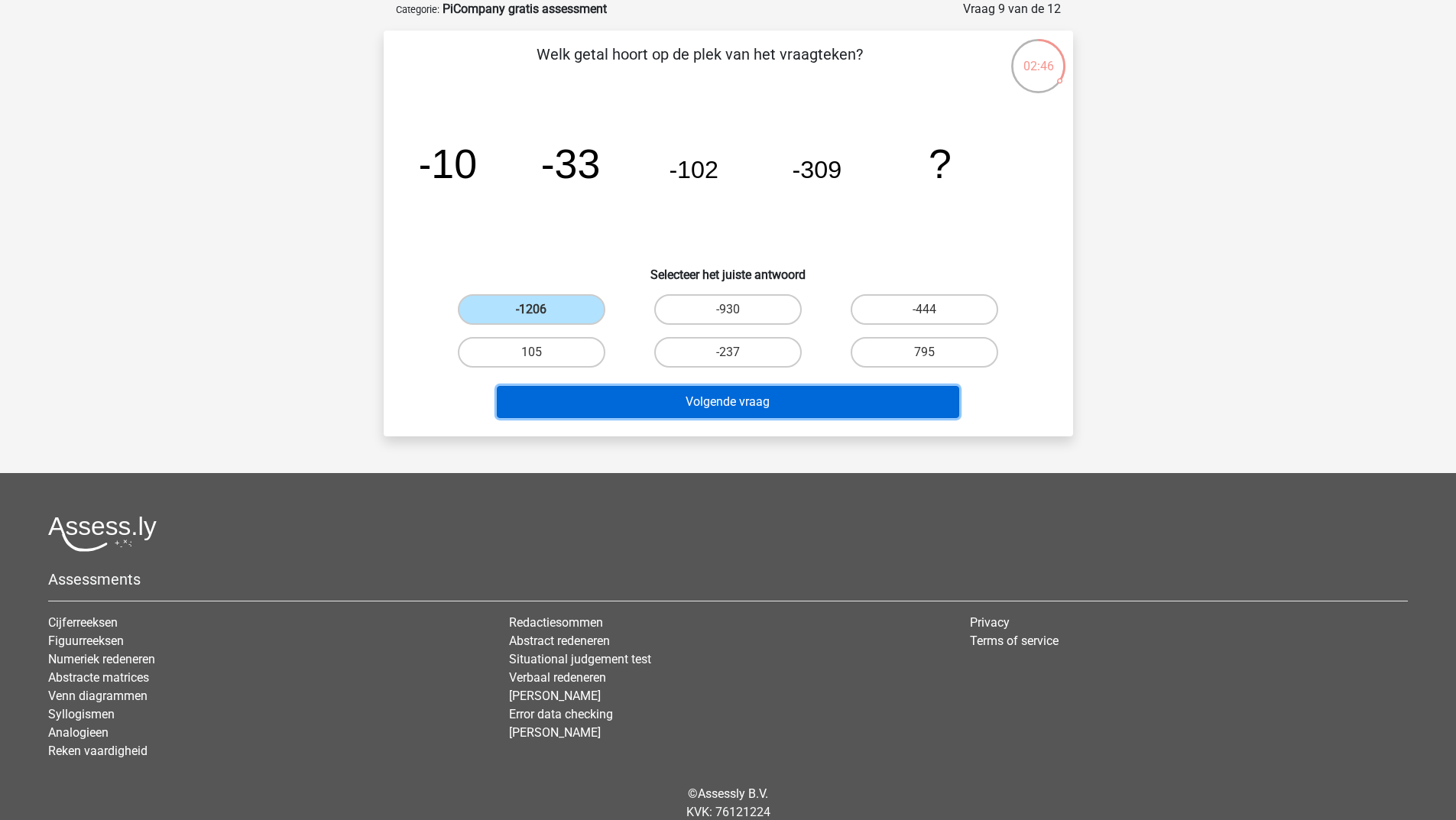
click at [598, 386] on button "Volgende vraag" at bounding box center [728, 401] width 463 height 32
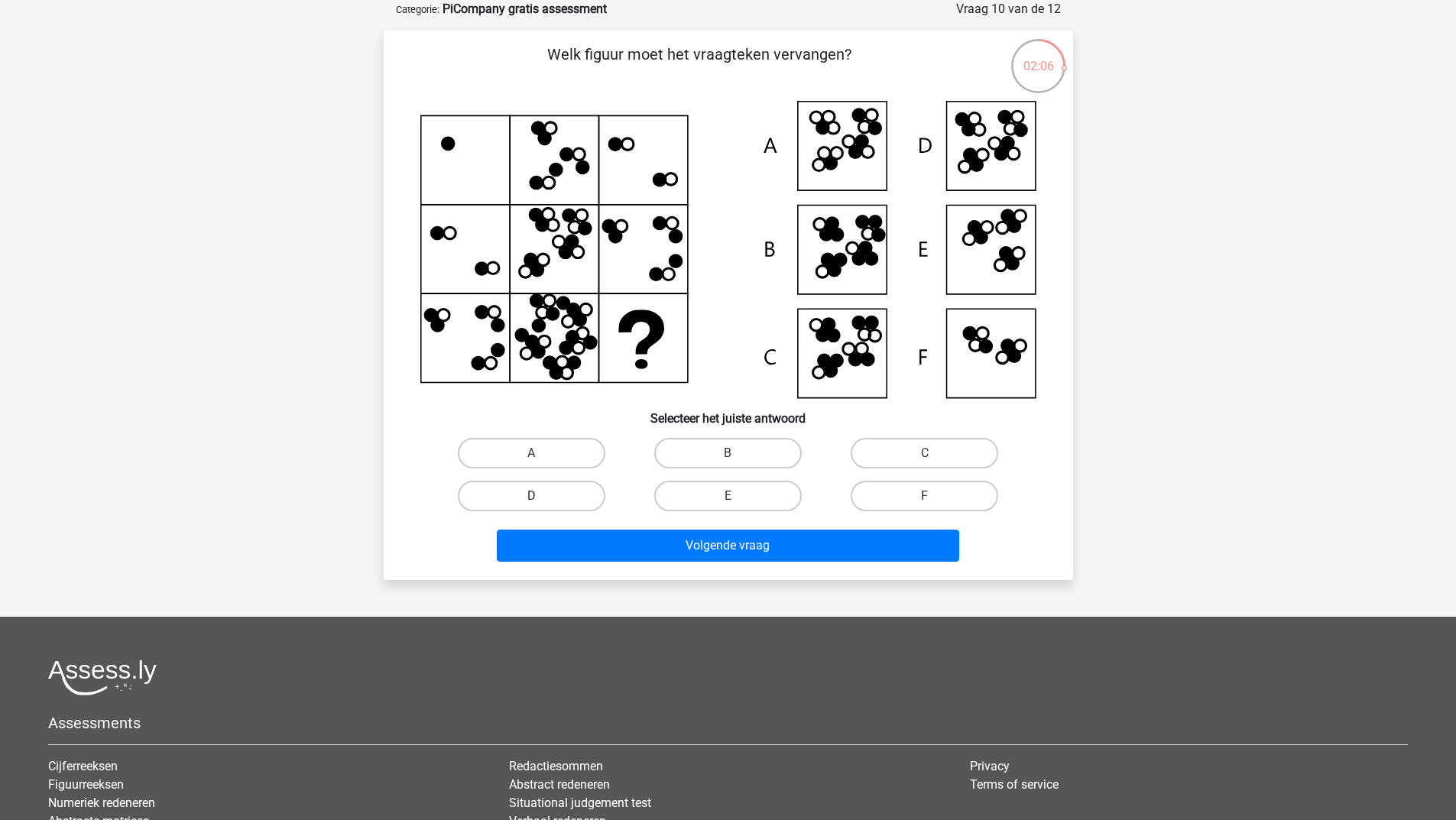
click at [591, 484] on label "D" at bounding box center [532, 495] width 148 height 30
click at [541, 496] on input "D" at bounding box center [537, 501] width 10 height 10
radio input "true"
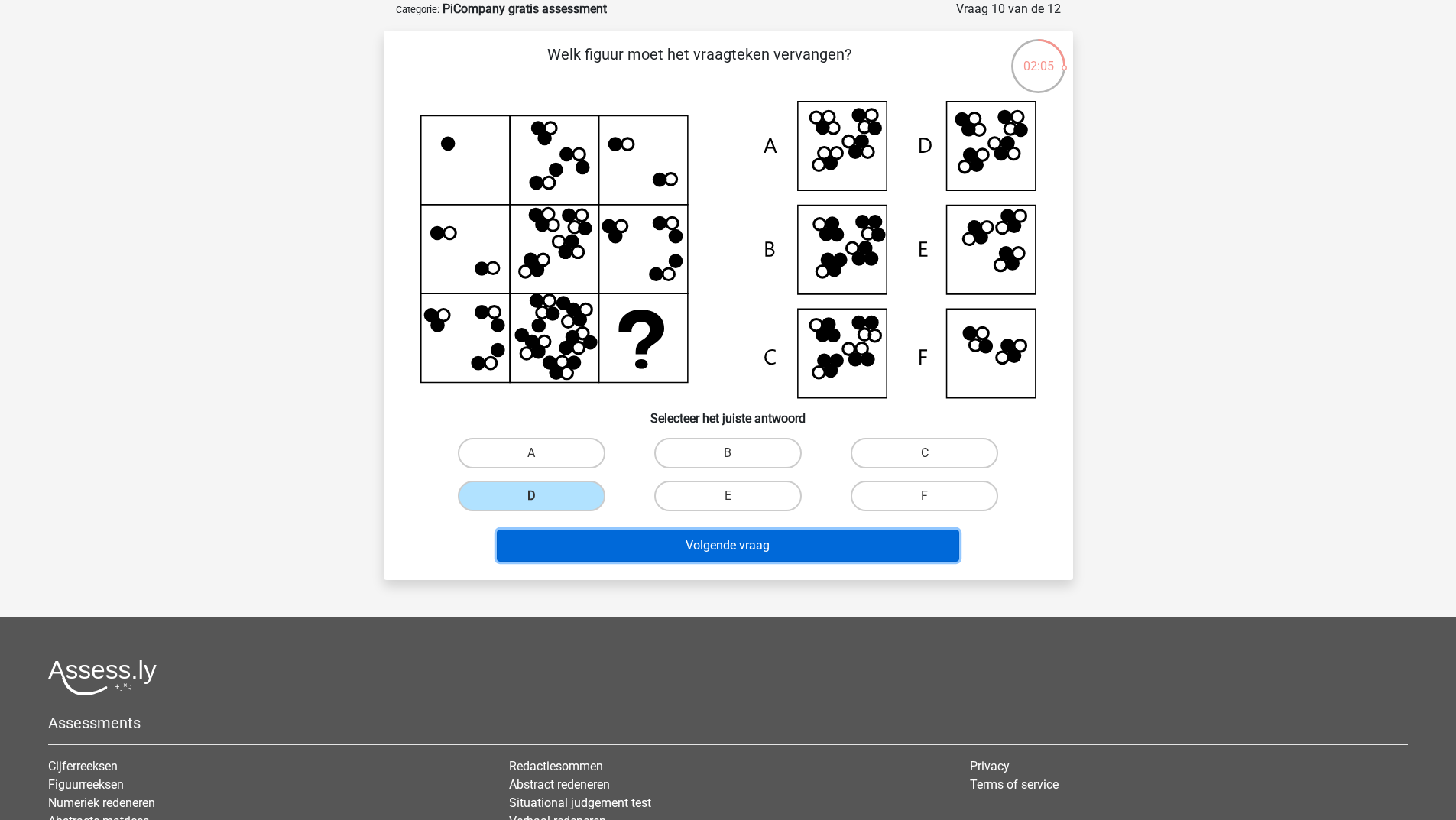
click at [590, 551] on button "Volgende vraag" at bounding box center [728, 546] width 463 height 32
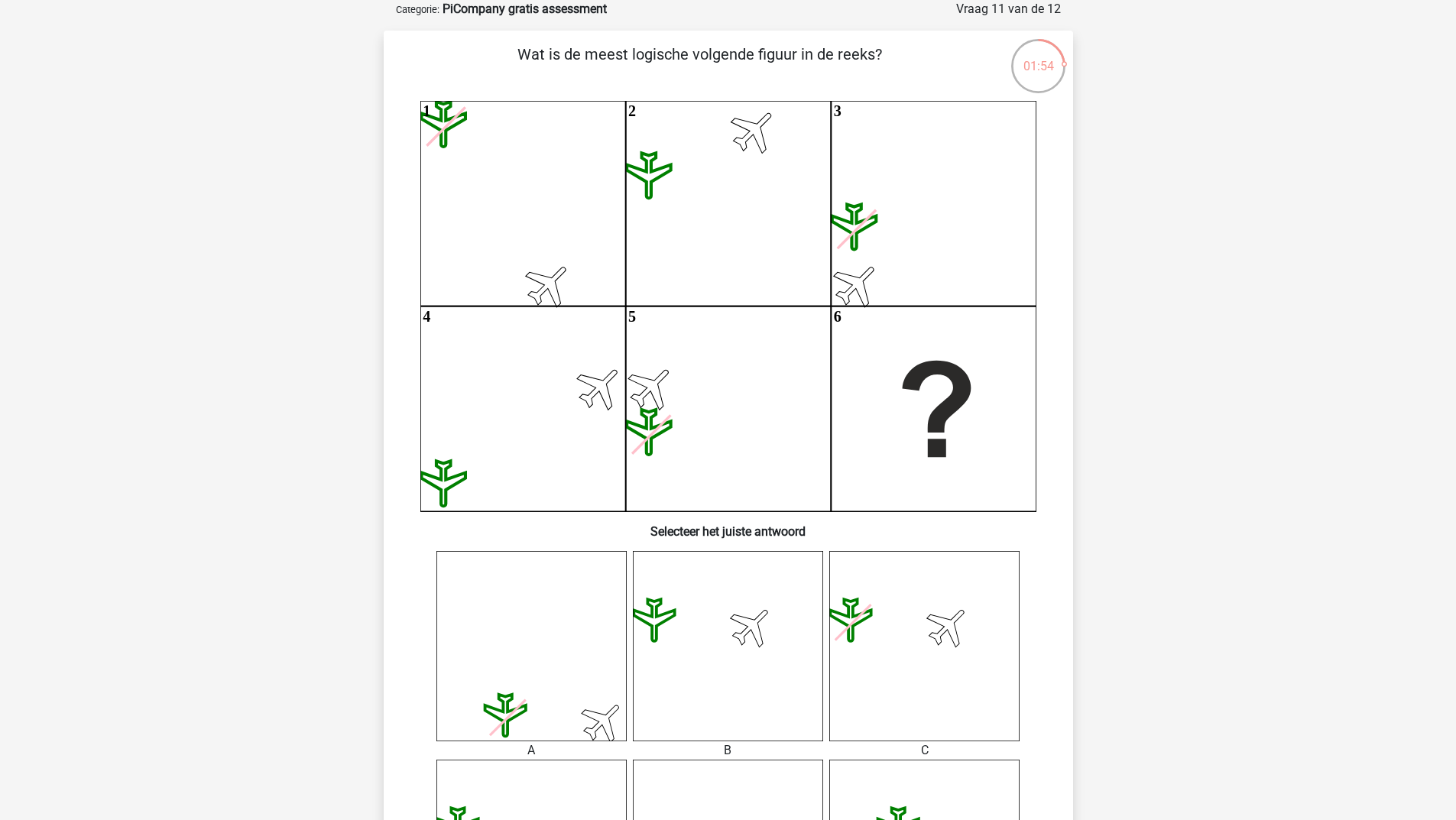
scroll to position [0, 0]
